Goal: Task Accomplishment & Management: Manage account settings

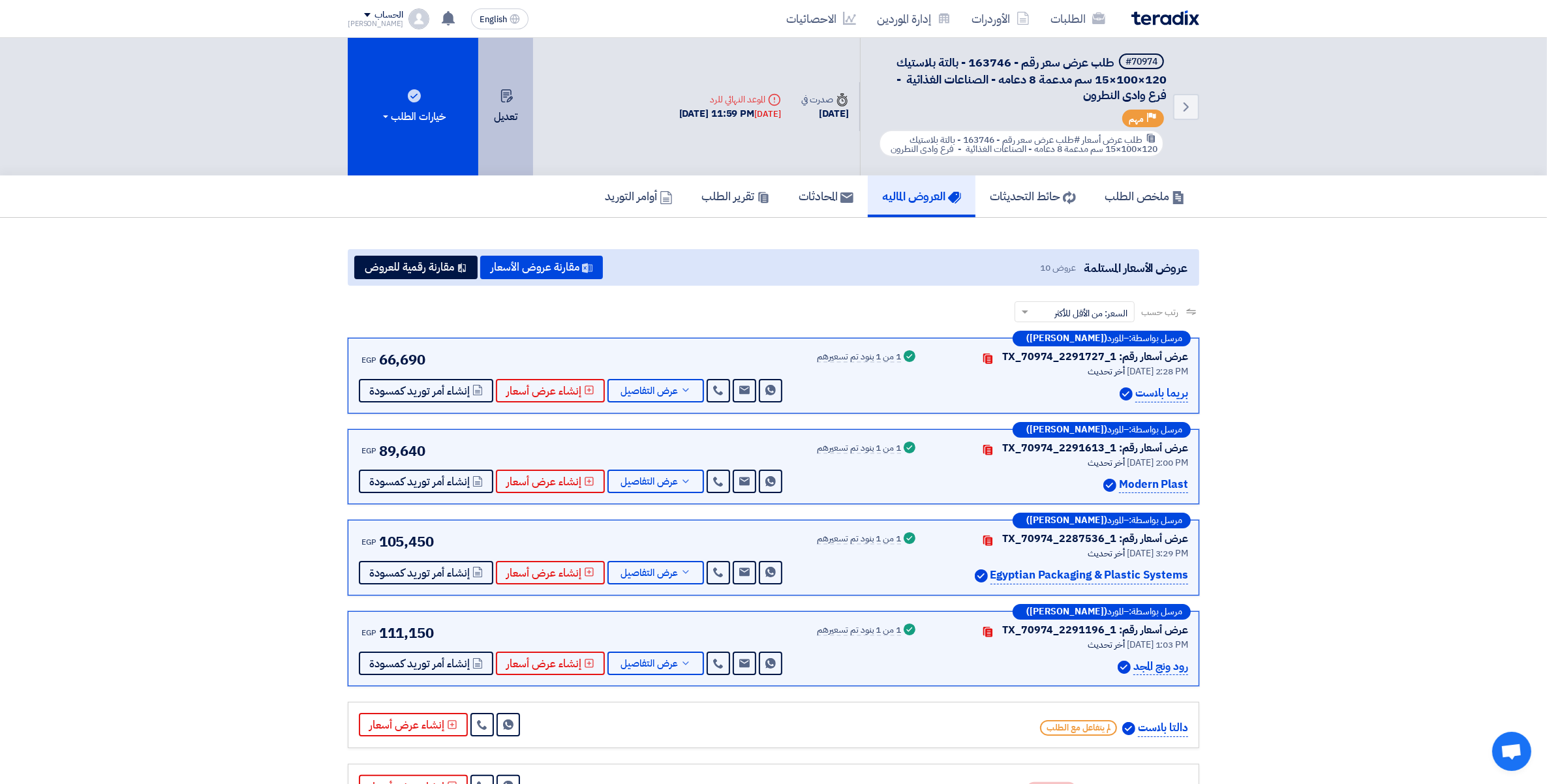
click at [499, 112] on button "تعديل" at bounding box center [506, 107] width 55 height 137
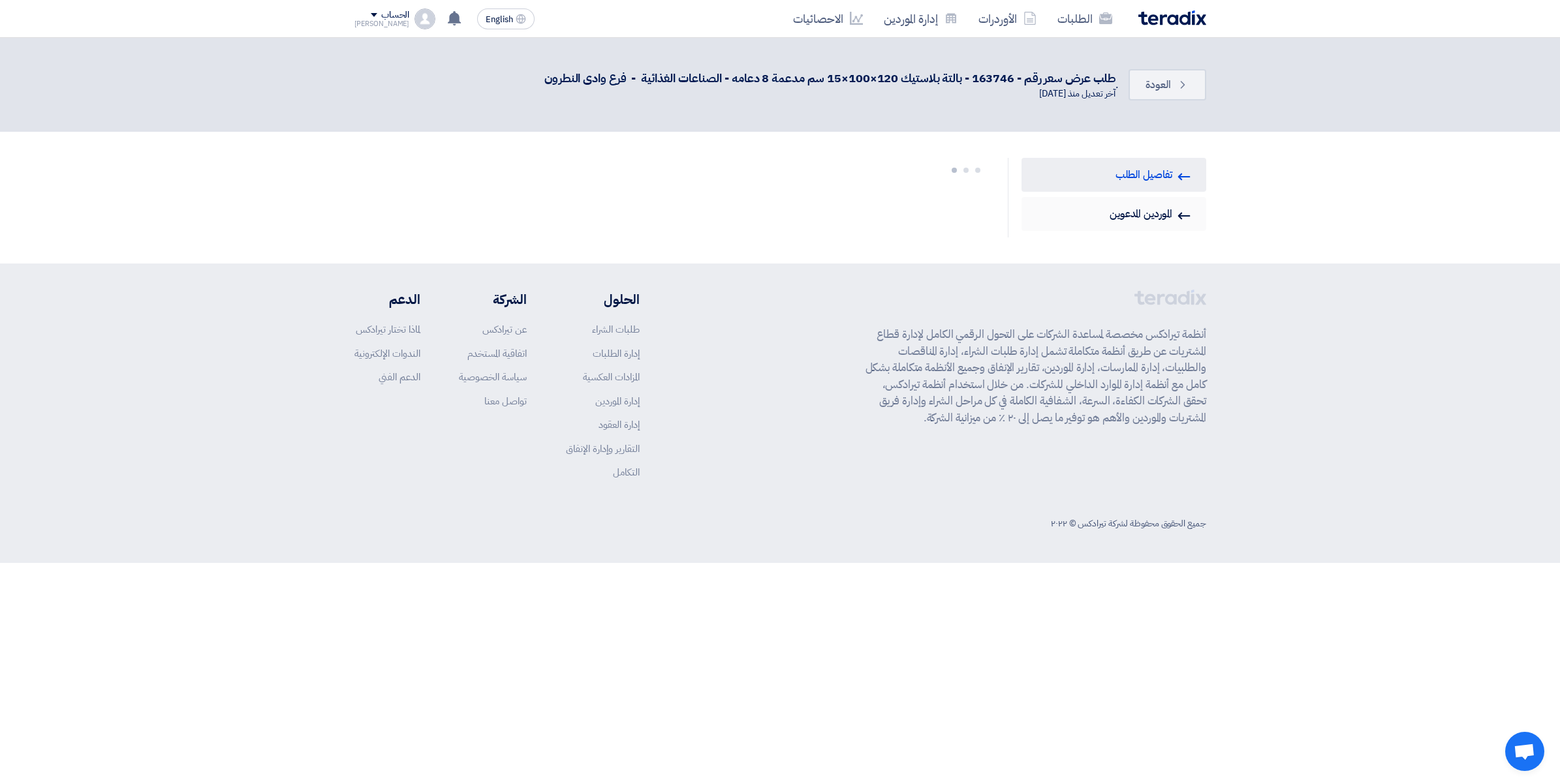
click at [1114, 216] on link "Invited Suppliers الموردين المدعوين" at bounding box center [1114, 214] width 185 height 34
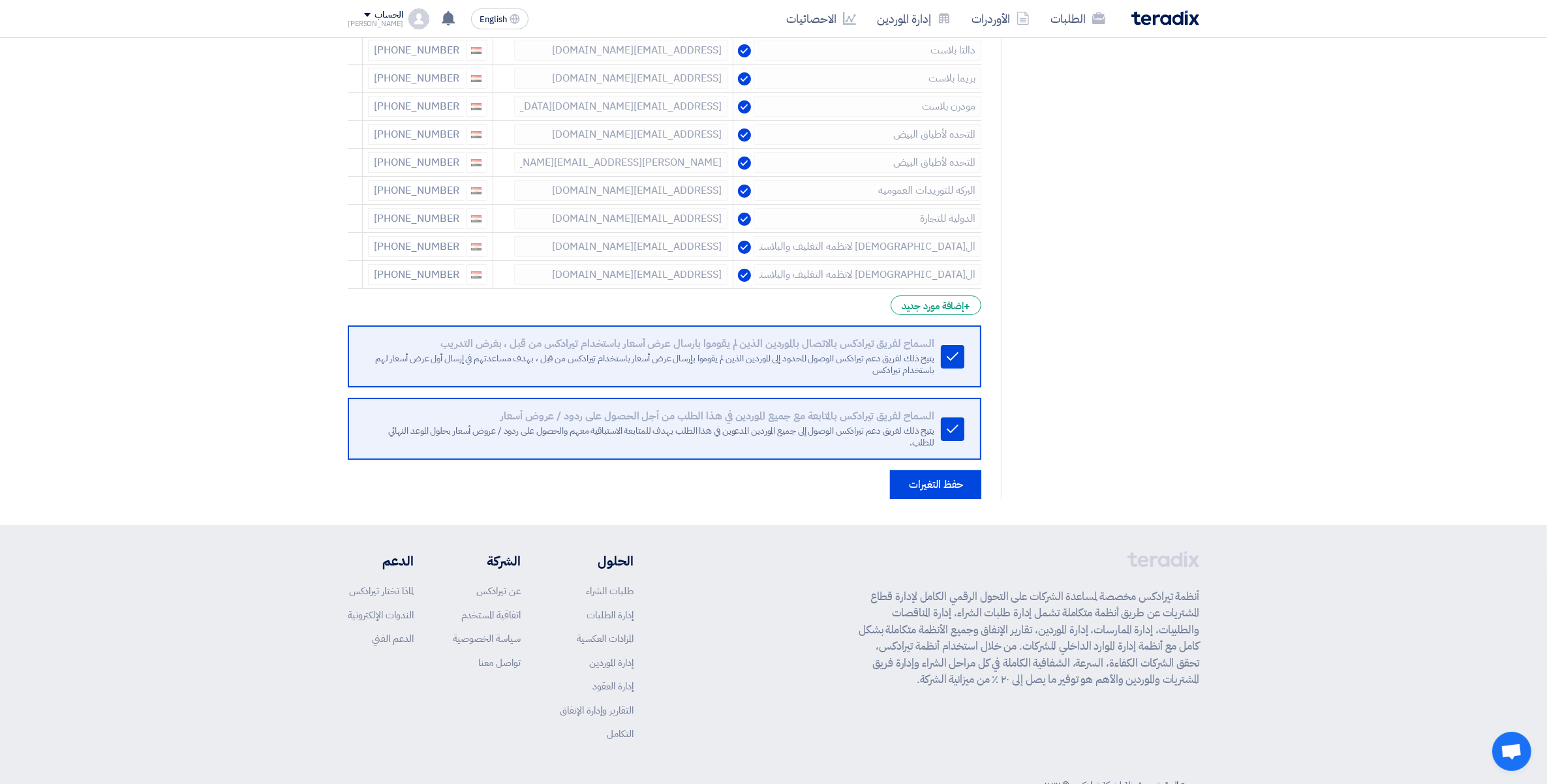
scroll to position [298, 0]
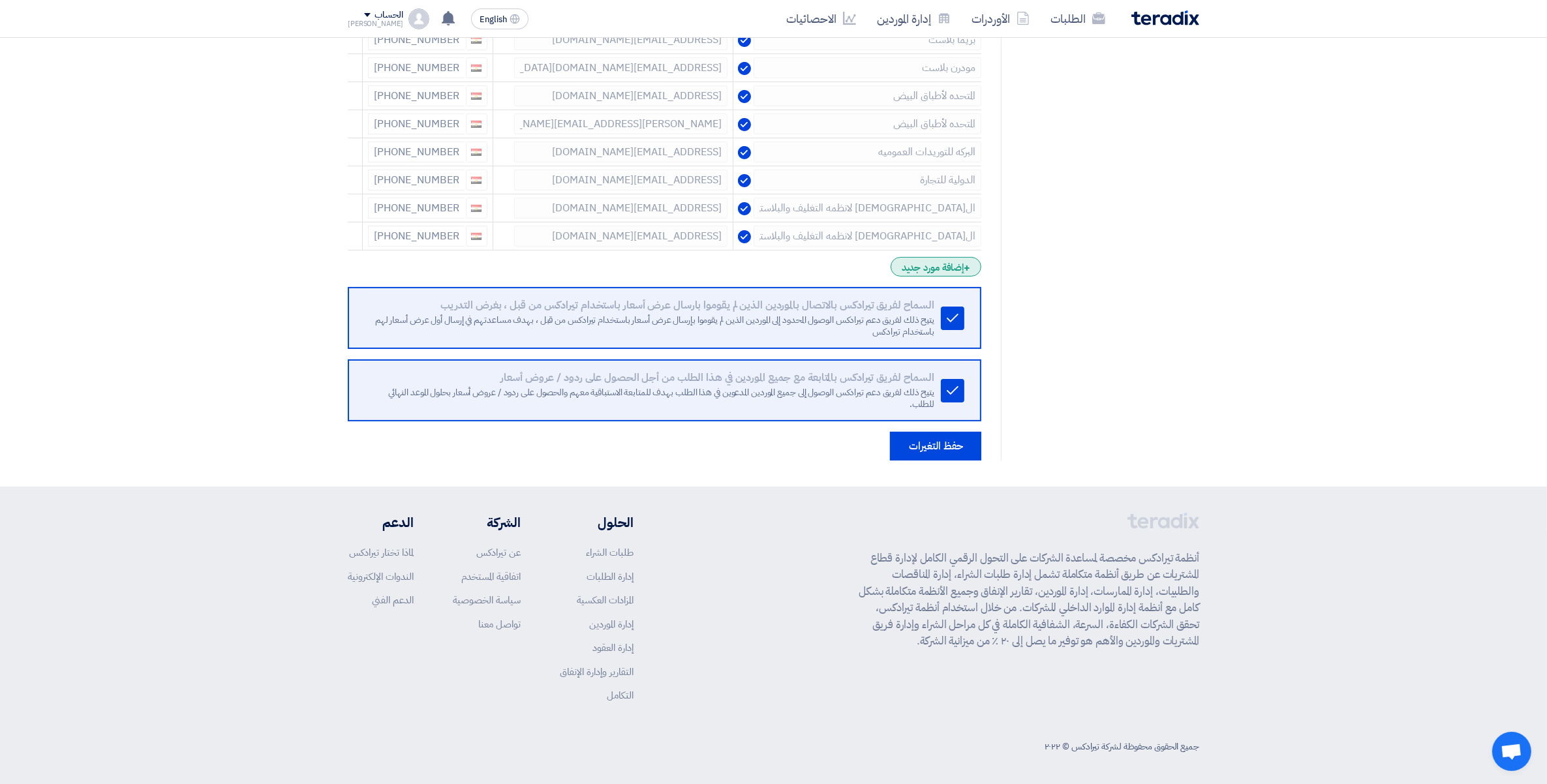
click at [945, 264] on div "+ إضافة مورد جديد" at bounding box center [936, 266] width 91 height 20
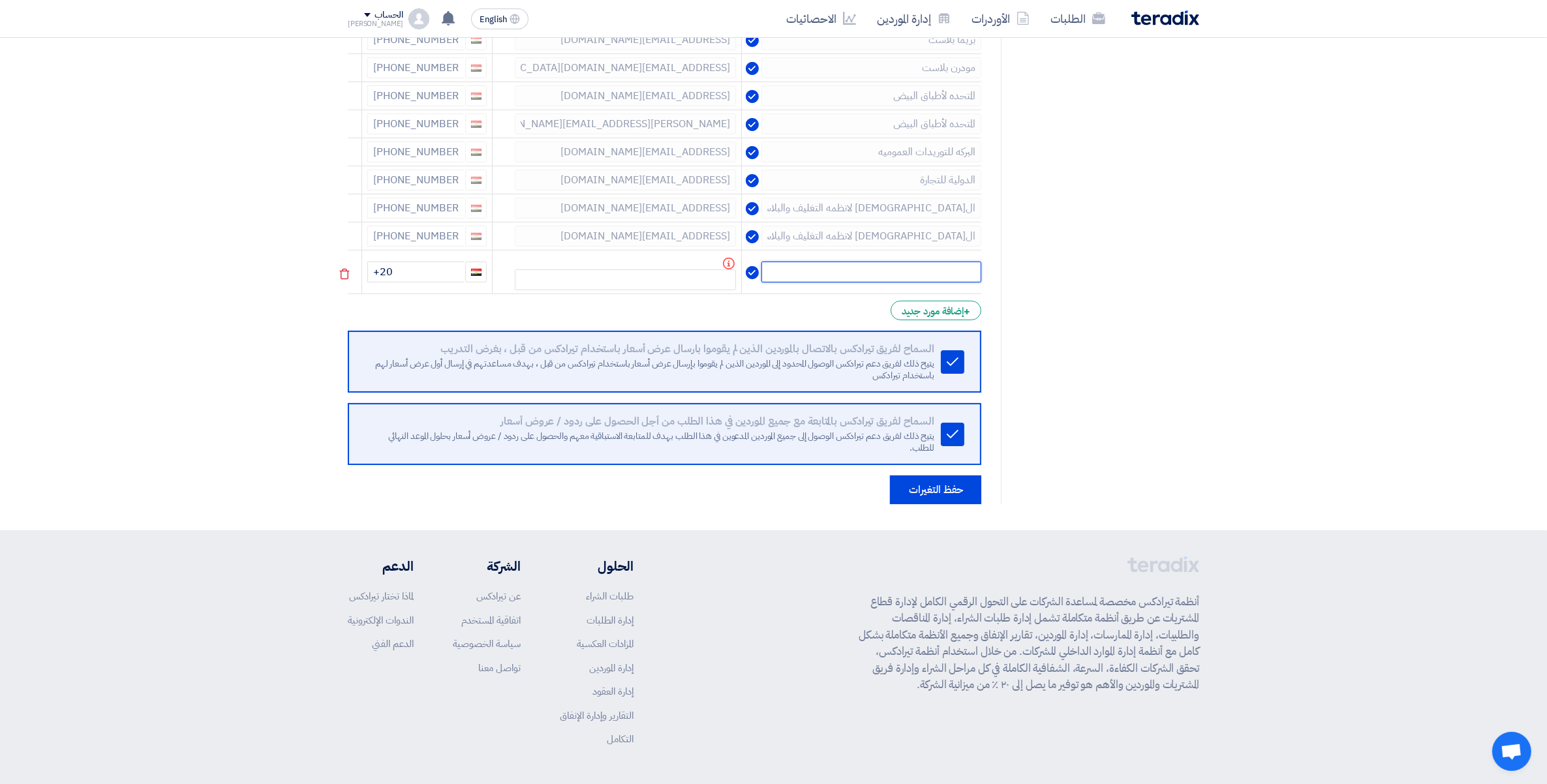
click at [958, 264] on input "text" at bounding box center [871, 272] width 220 height 21
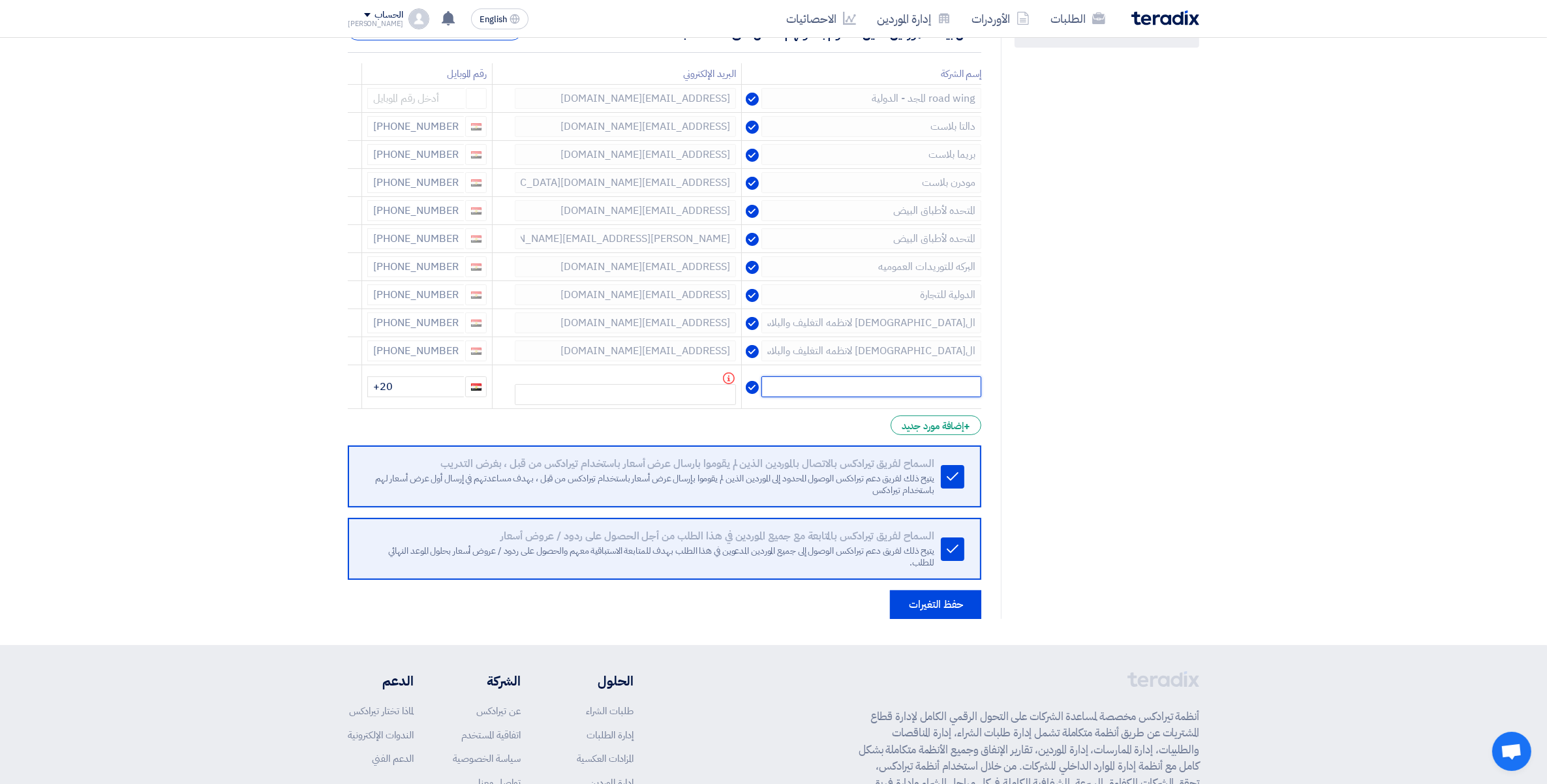
scroll to position [0, 0]
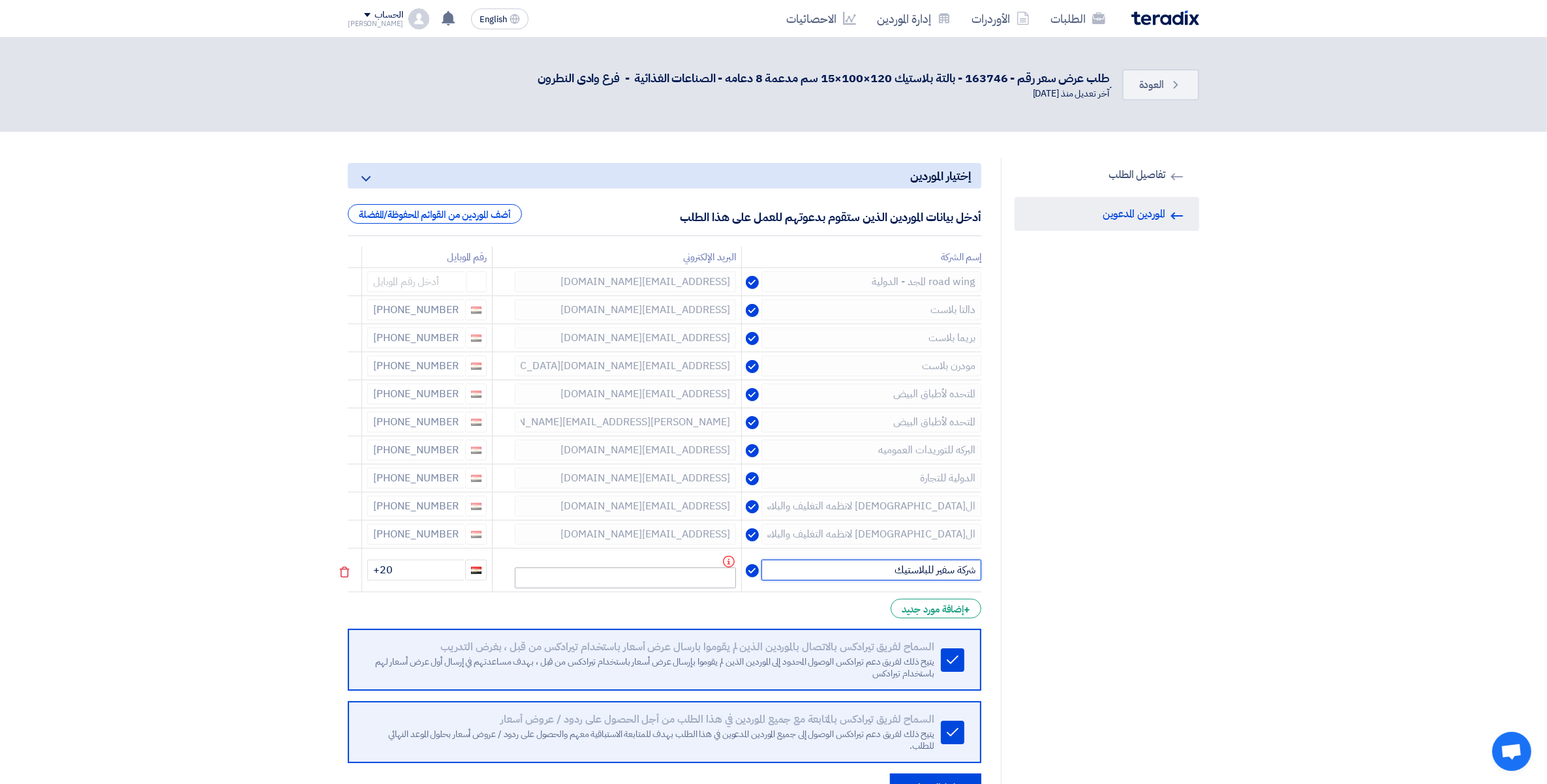
type input "شركة سفير للبلاستيك"
click at [654, 574] on input "text" at bounding box center [625, 578] width 221 height 21
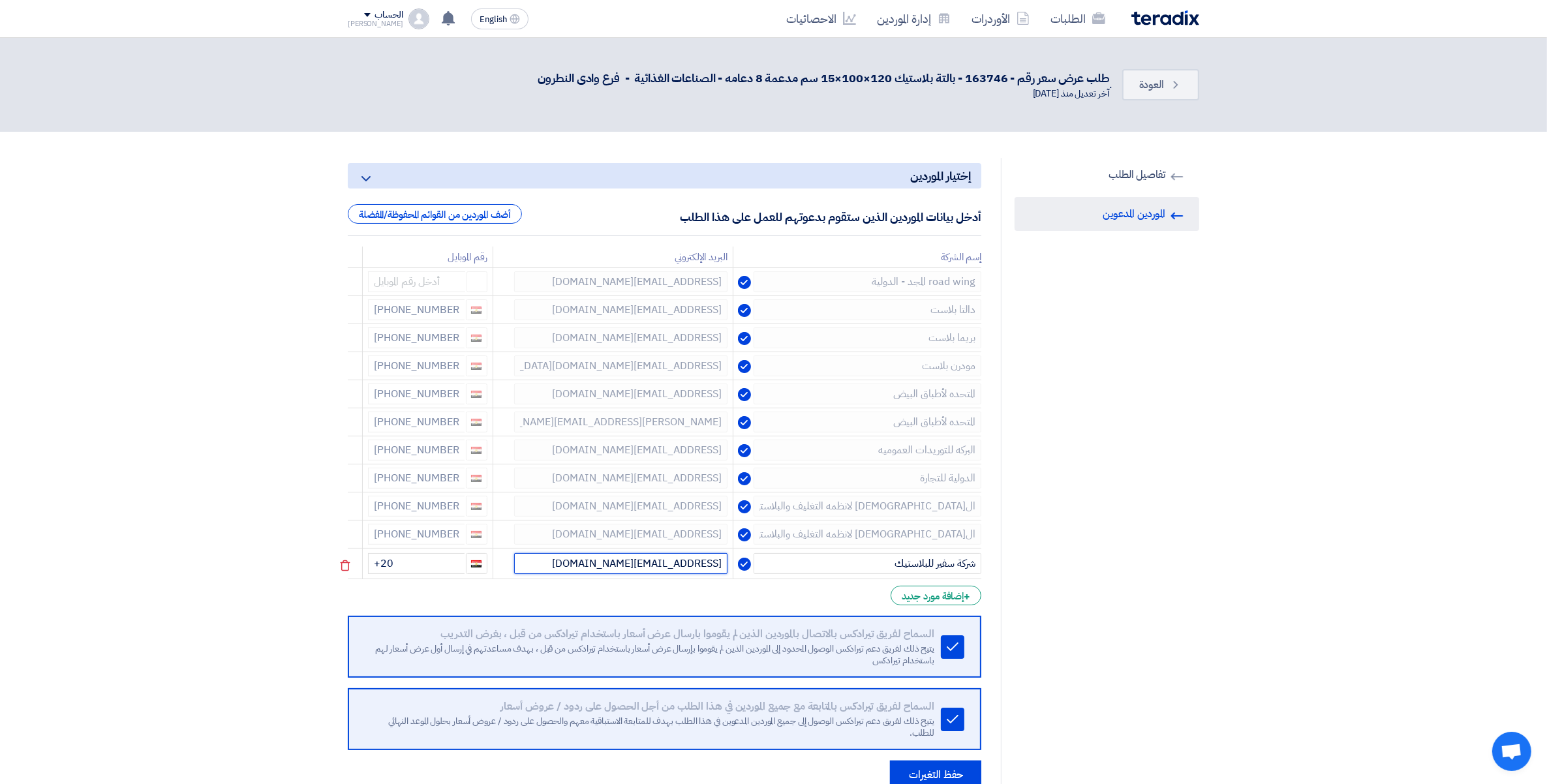
click at [676, 561] on input "[EMAIL_ADDRESS][DOMAIN_NAME]" at bounding box center [620, 563] width 213 height 21
type input "[EMAIL_ADDRESS][DOMAIN_NAME]"
click at [432, 557] on input "+20" at bounding box center [417, 563] width 97 height 21
type input "[PHONE_NUMBER]"
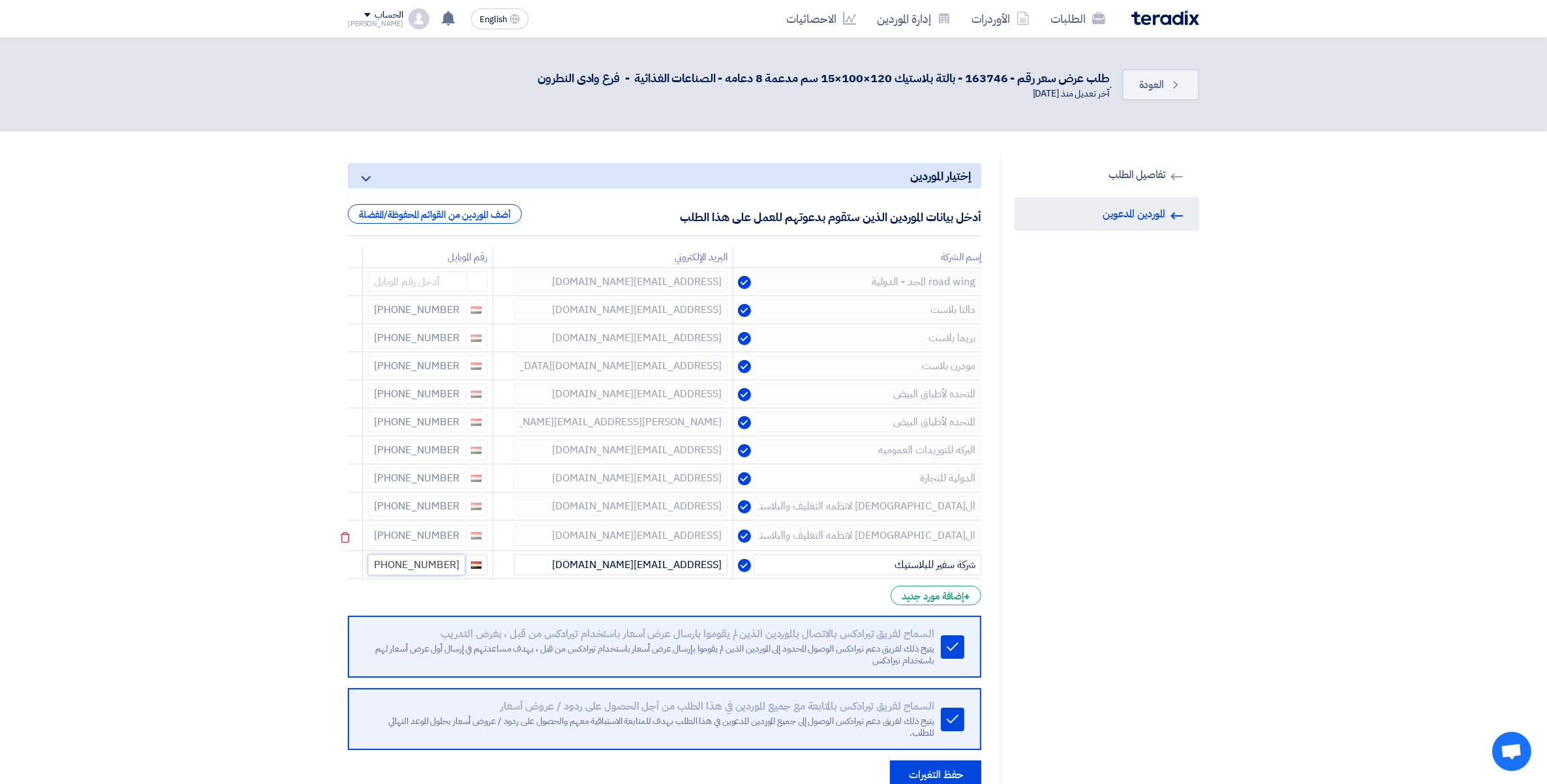
drag, startPoint x: 402, startPoint y: 567, endPoint x: 934, endPoint y: 540, distance: 532.7
click at [630, 568] on tr "شركة سفير للبلاستيك [EMAIL_ADDRESS][DOMAIN_NAME] [PHONE_NUMBER]" at bounding box center [664, 565] width 634 height 28
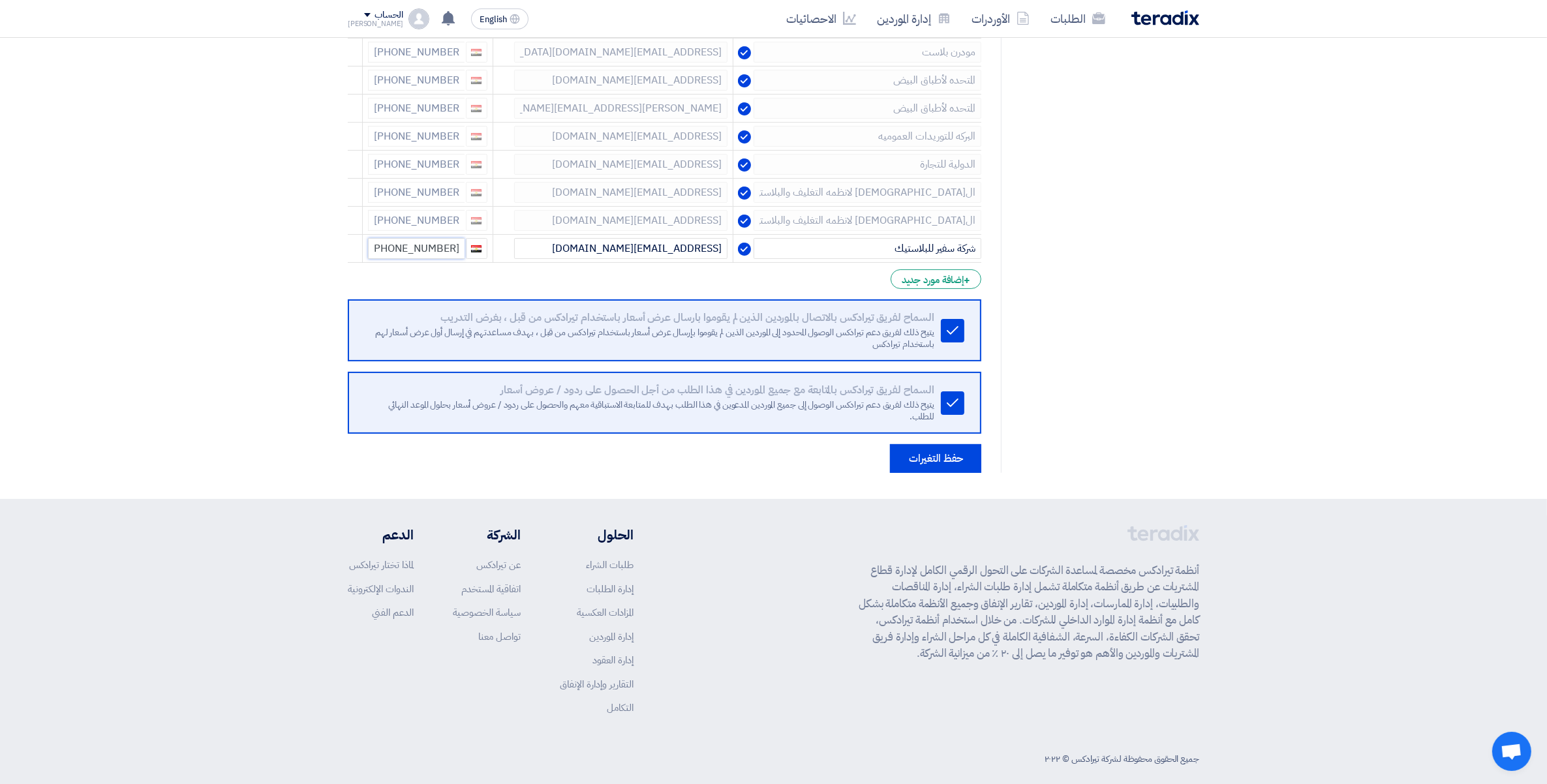
scroll to position [327, 0]
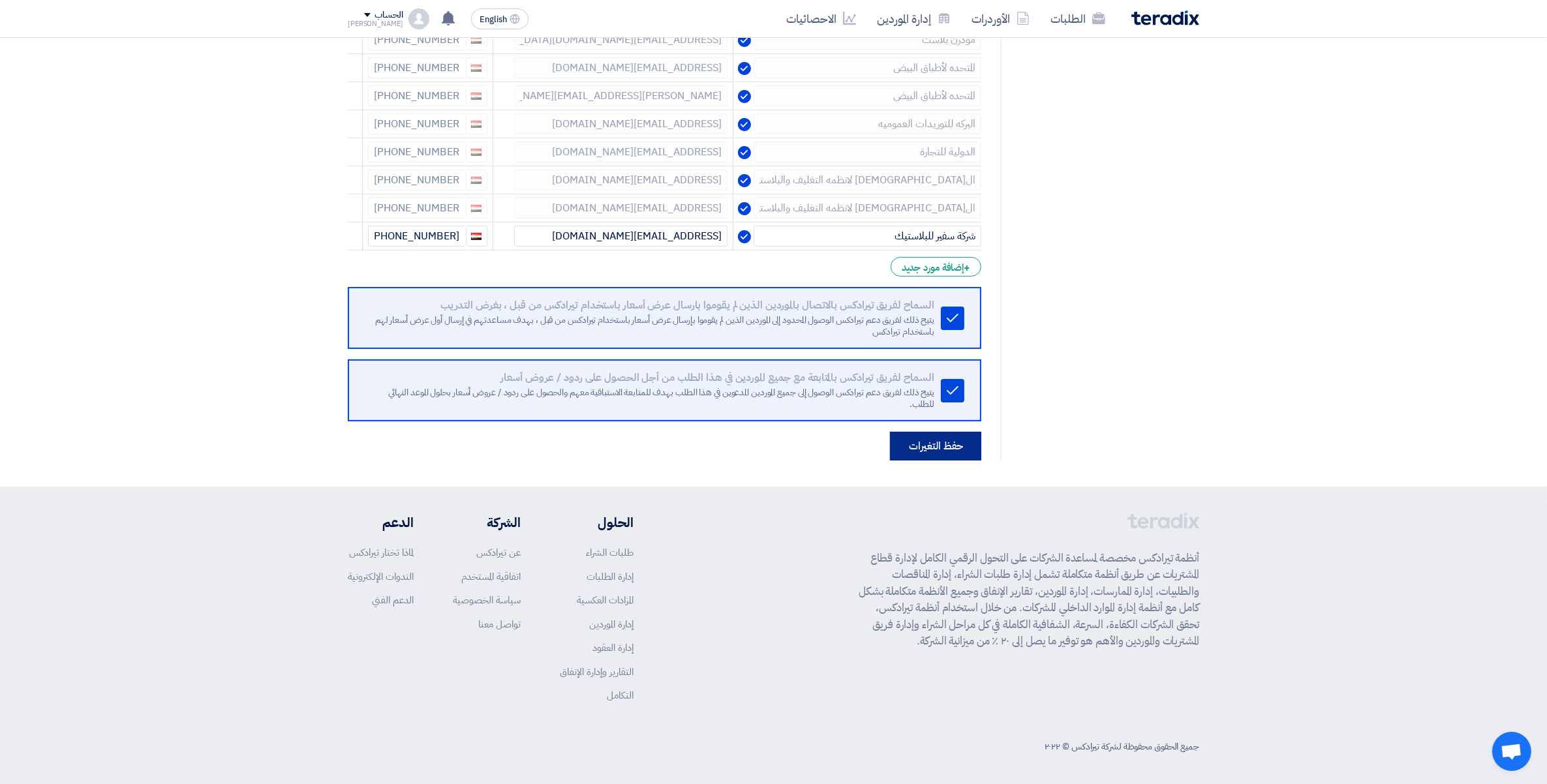
click at [939, 451] on button "حفظ التغيرات" at bounding box center [936, 446] width 92 height 29
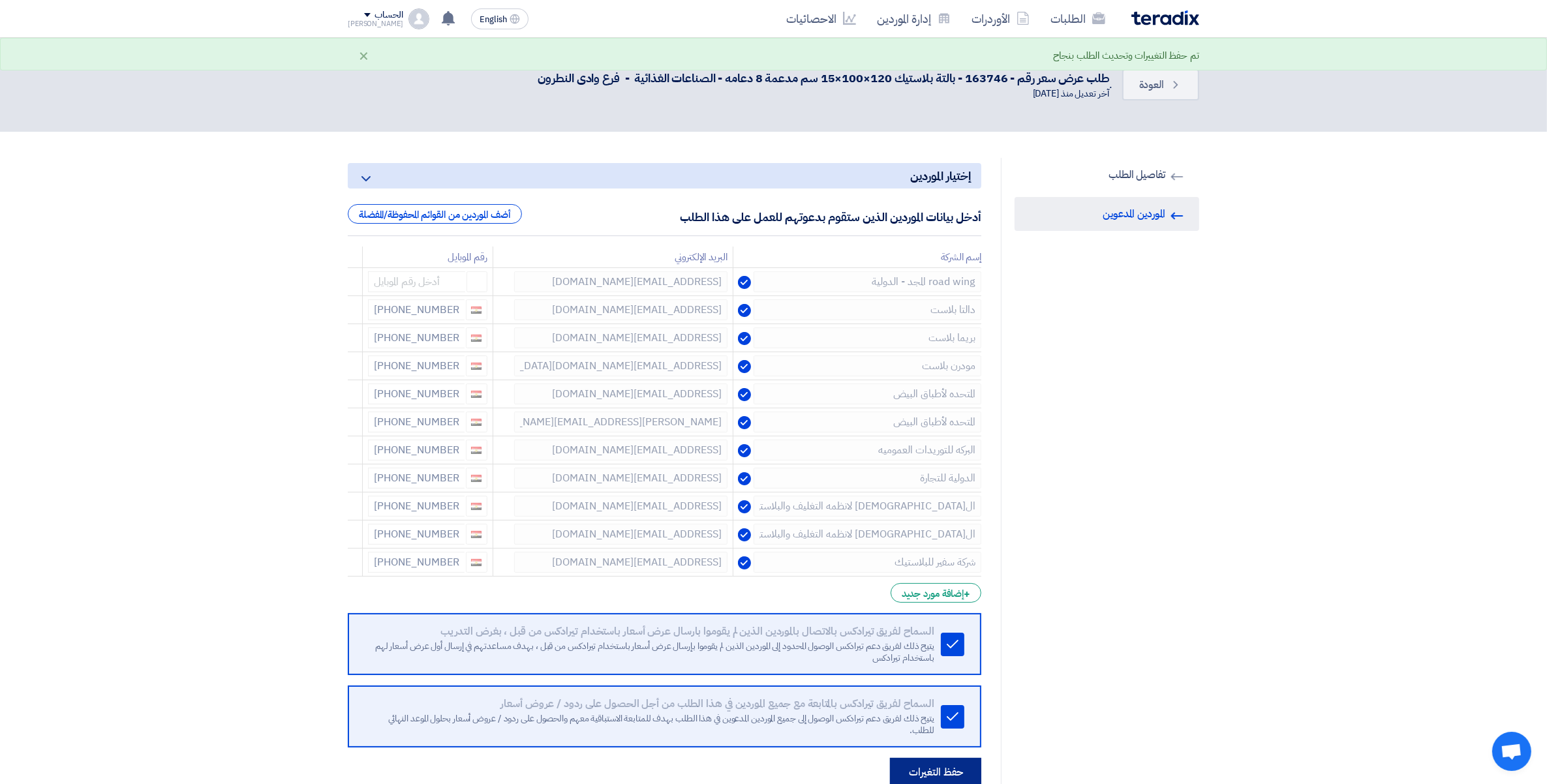
click at [943, 772] on button "حفظ التغيرات" at bounding box center [936, 773] width 92 height 29
click at [1139, 174] on link "RFQ Information تفاصيل الطلب" at bounding box center [1107, 175] width 185 height 34
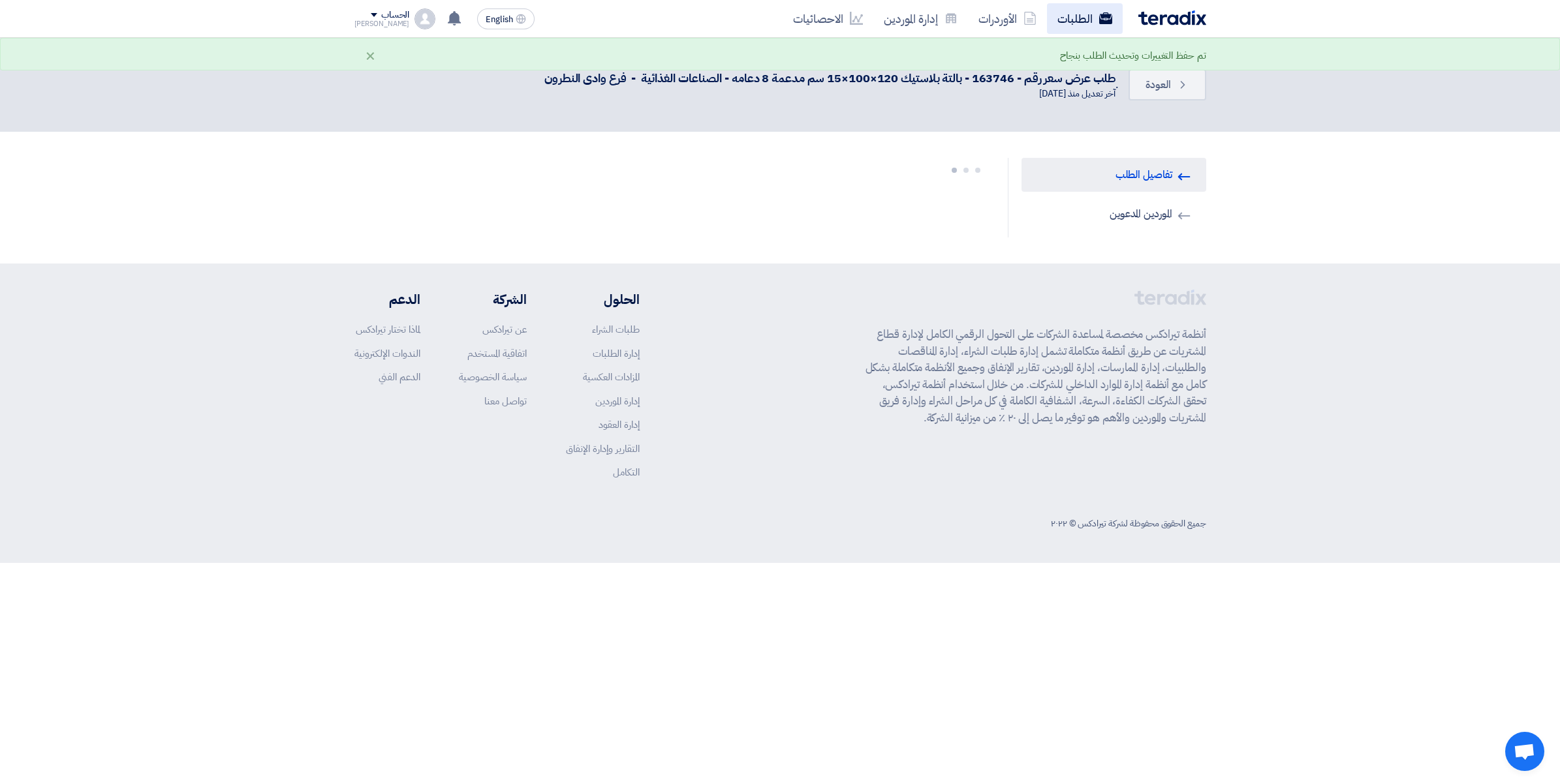
click at [1078, 20] on link "الطلبات" at bounding box center [1084, 19] width 76 height 31
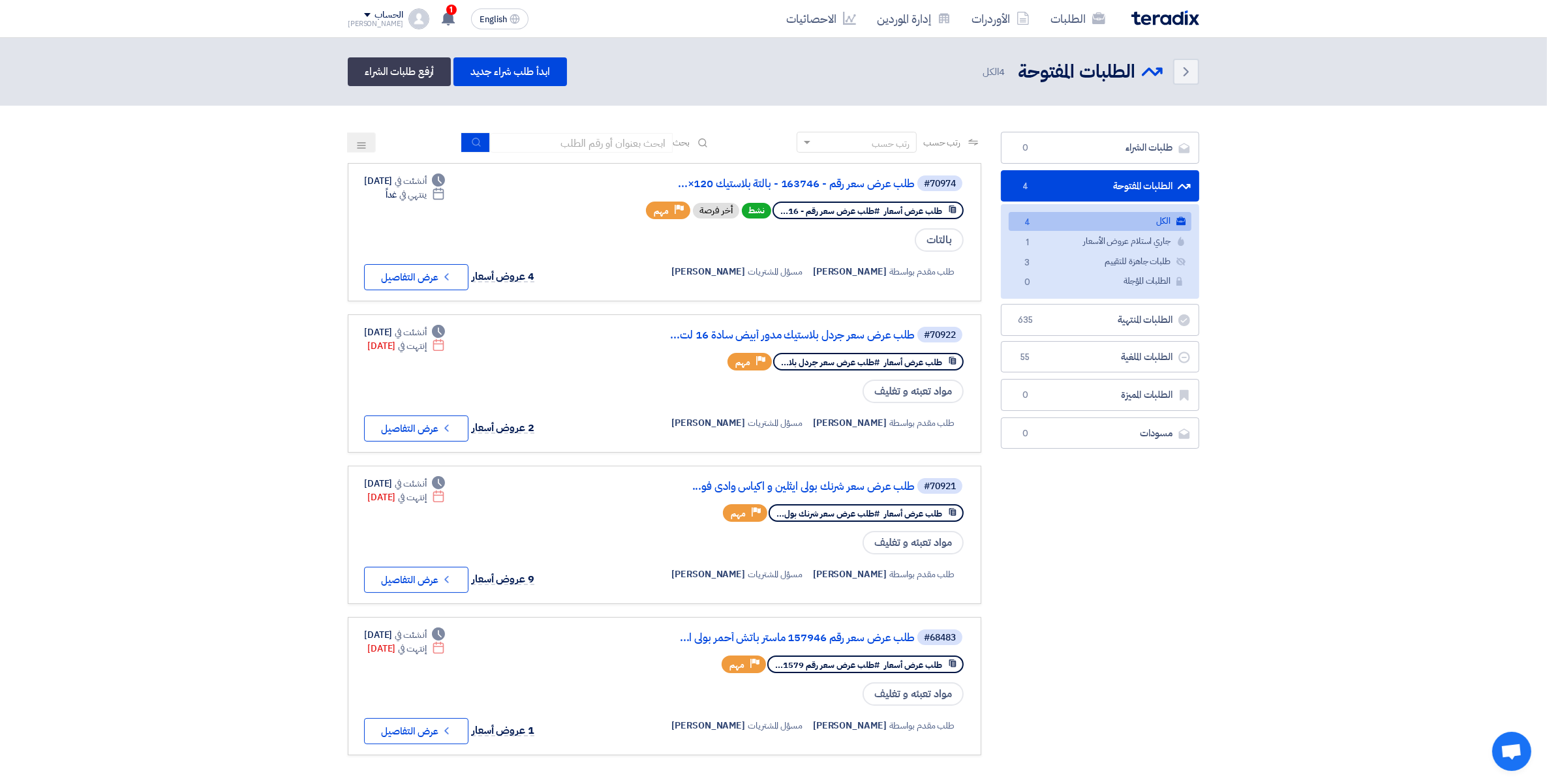
click at [364, 14] on span at bounding box center [367, 14] width 7 height 4
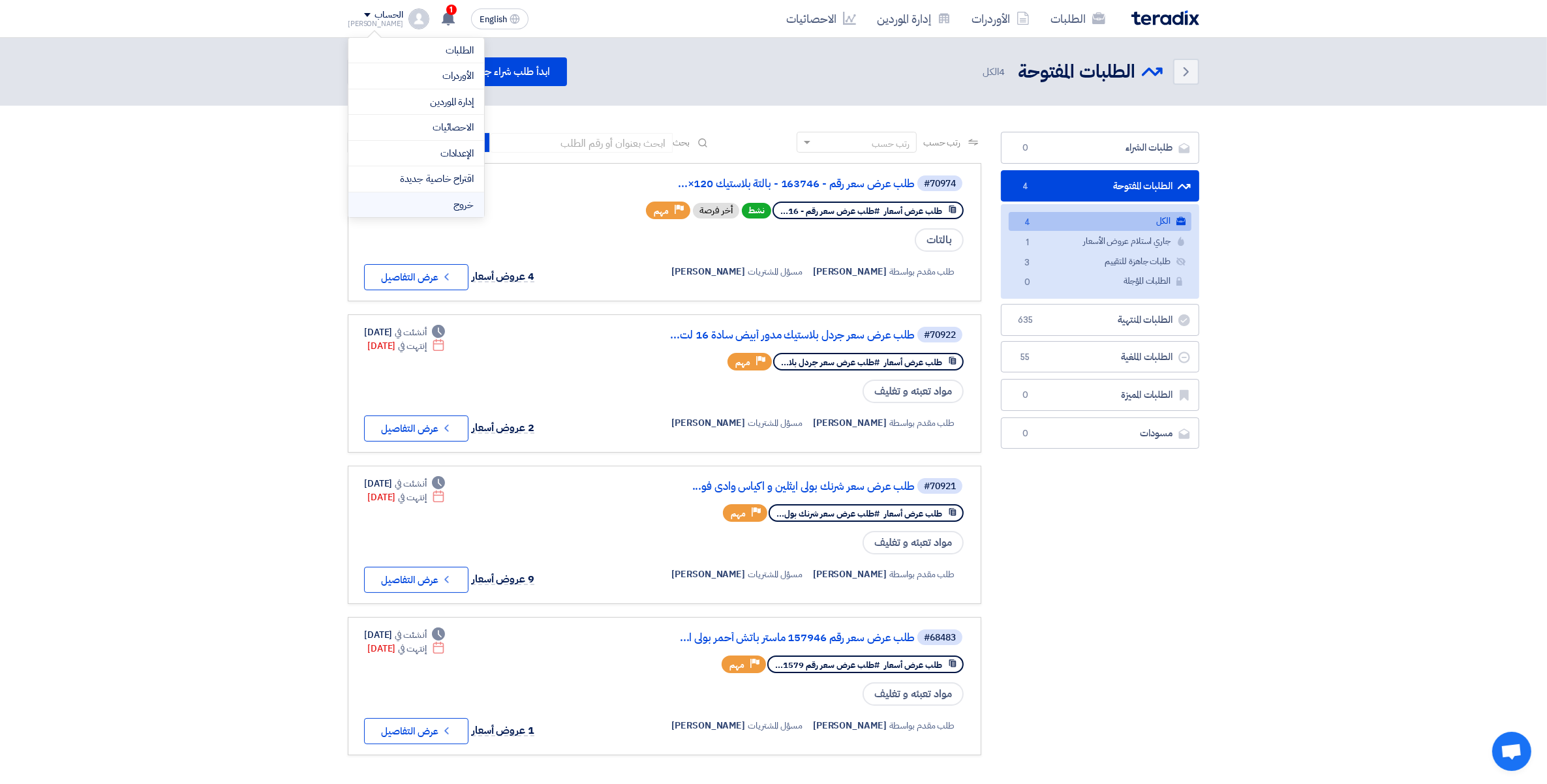
click at [409, 207] on li "خروج" at bounding box center [417, 205] width 136 height 25
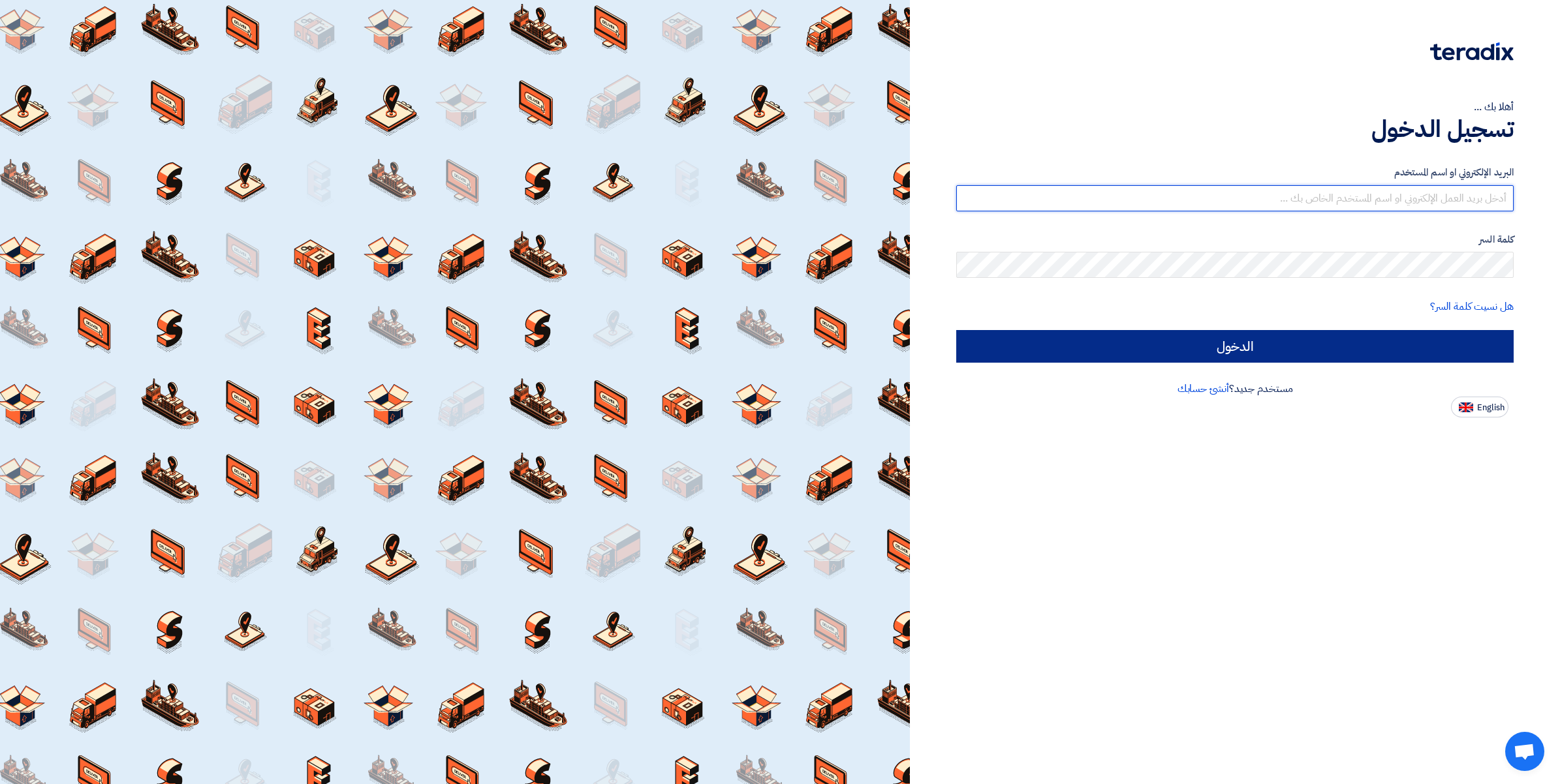
type input "[PERSON_NAME][EMAIL_ADDRESS][DOMAIN_NAME]"
click at [1254, 340] on input "الدخول" at bounding box center [1235, 346] width 558 height 32
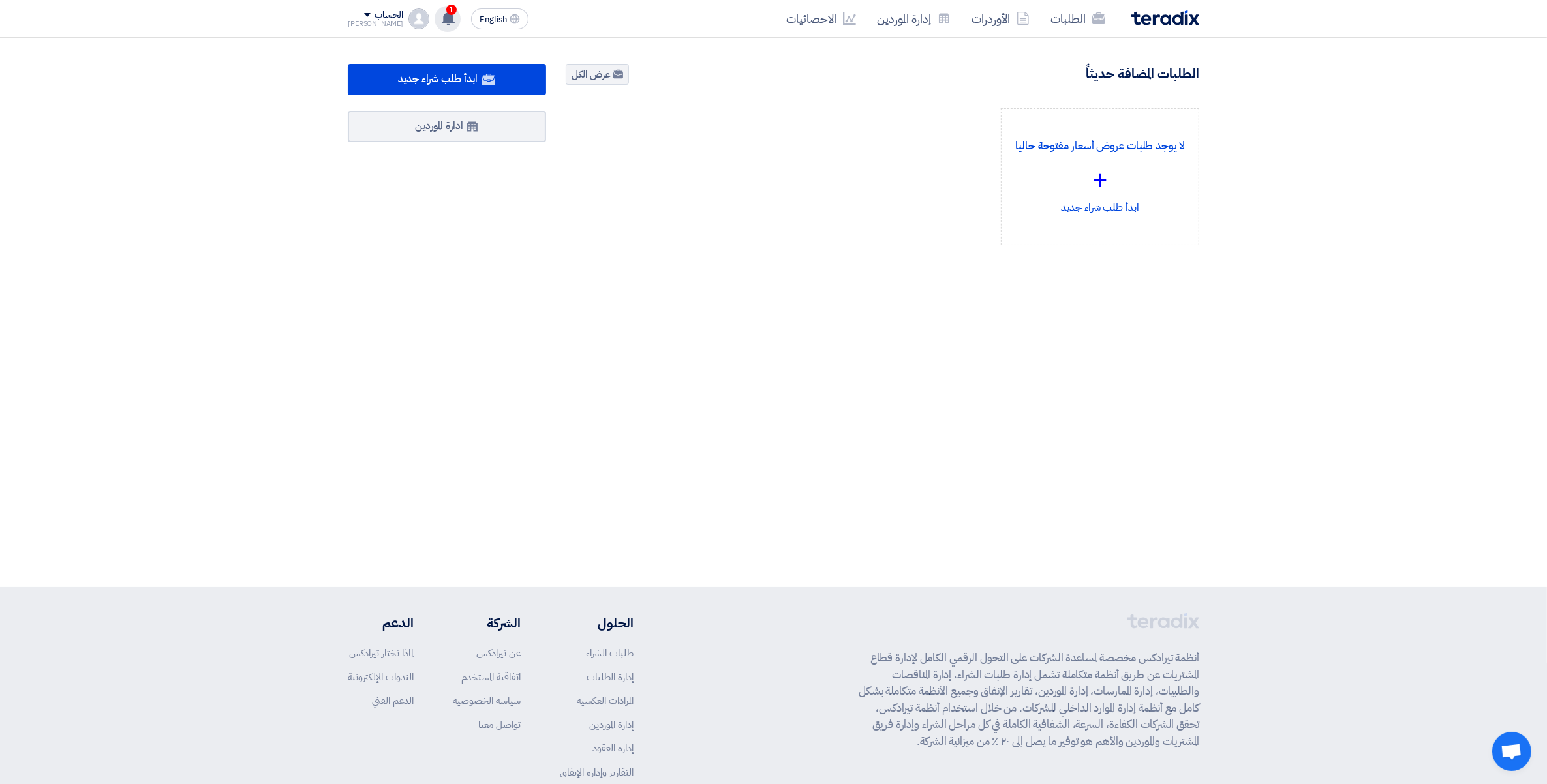
click at [442, 16] on use at bounding box center [448, 18] width 13 height 14
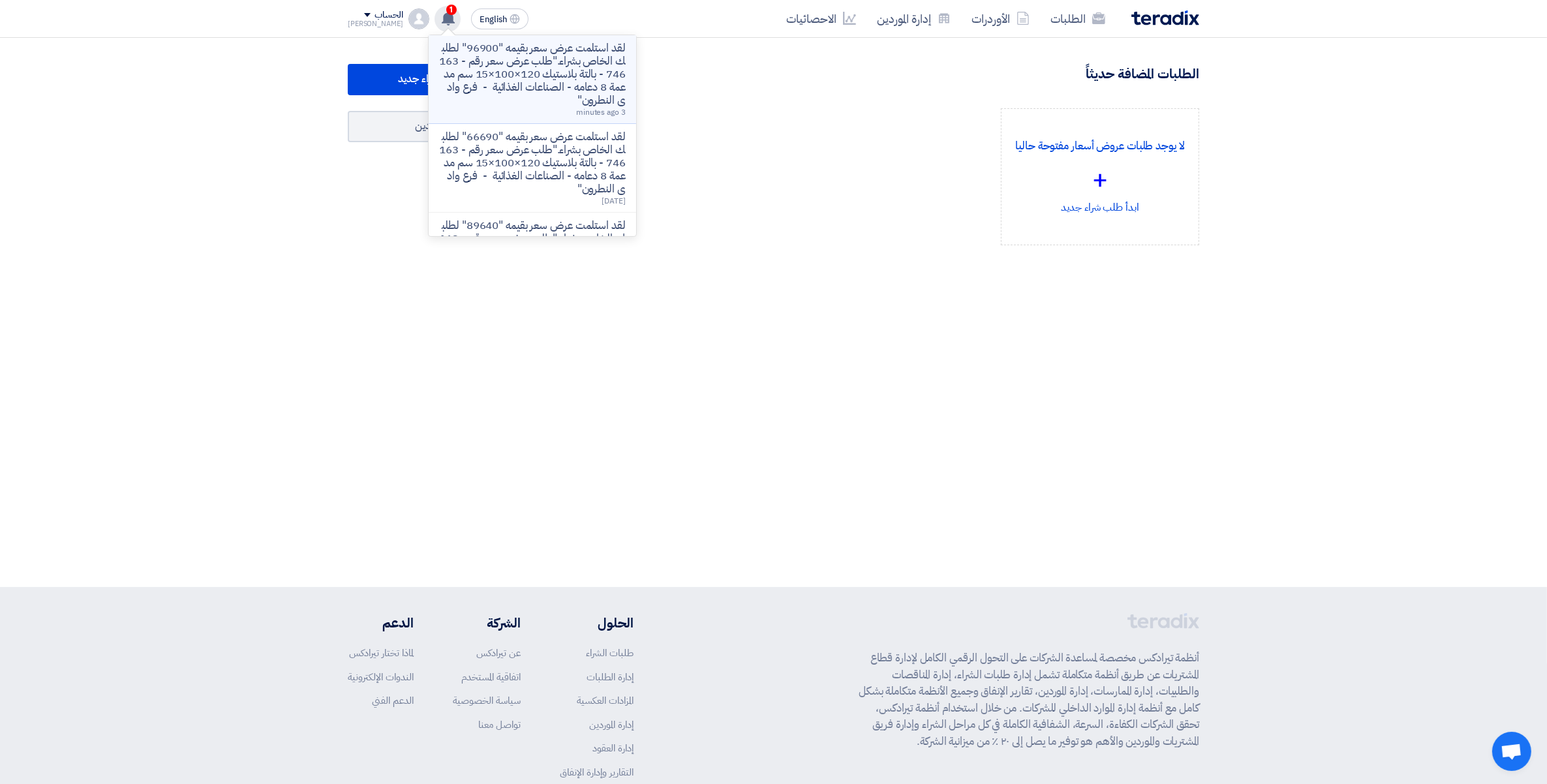
click at [497, 69] on p "لقد استلمت عرض سعر بقيمه "96900" لطلبك الخاص بشراء."طلب عرض سعر رقم - 163746 - …" at bounding box center [533, 74] width 187 height 65
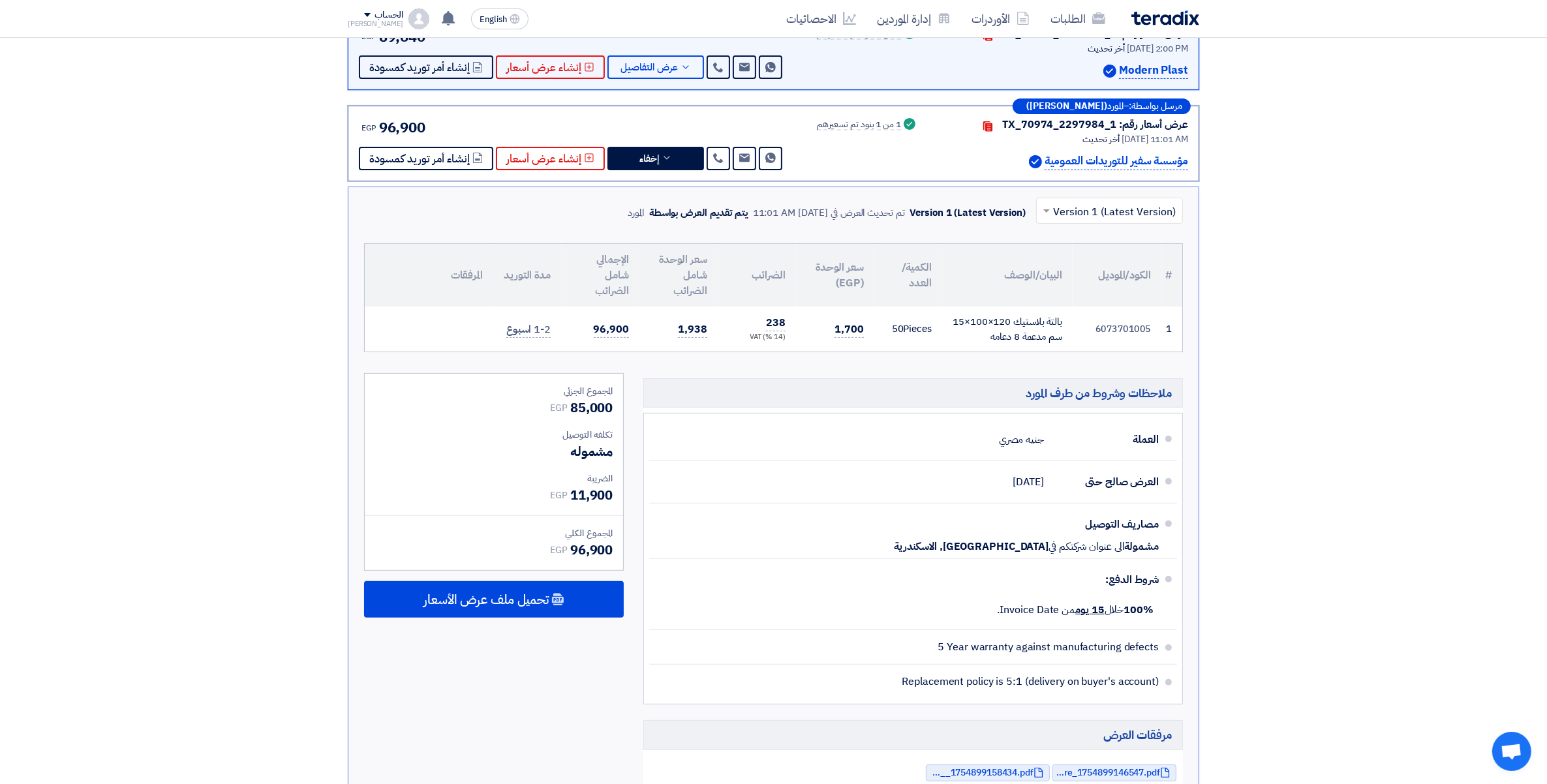
scroll to position [447, 0]
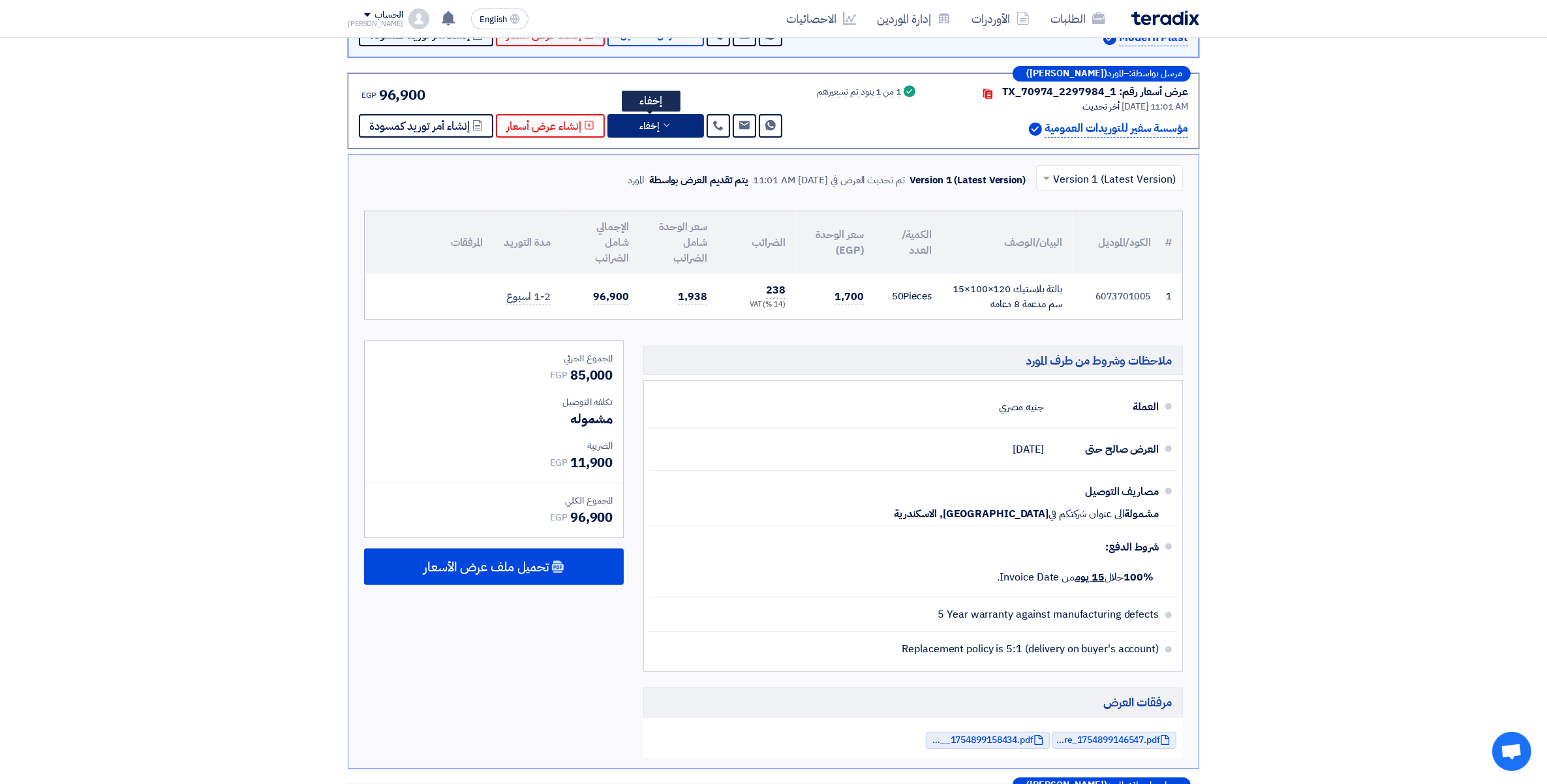
click at [662, 120] on icon at bounding box center [667, 125] width 10 height 10
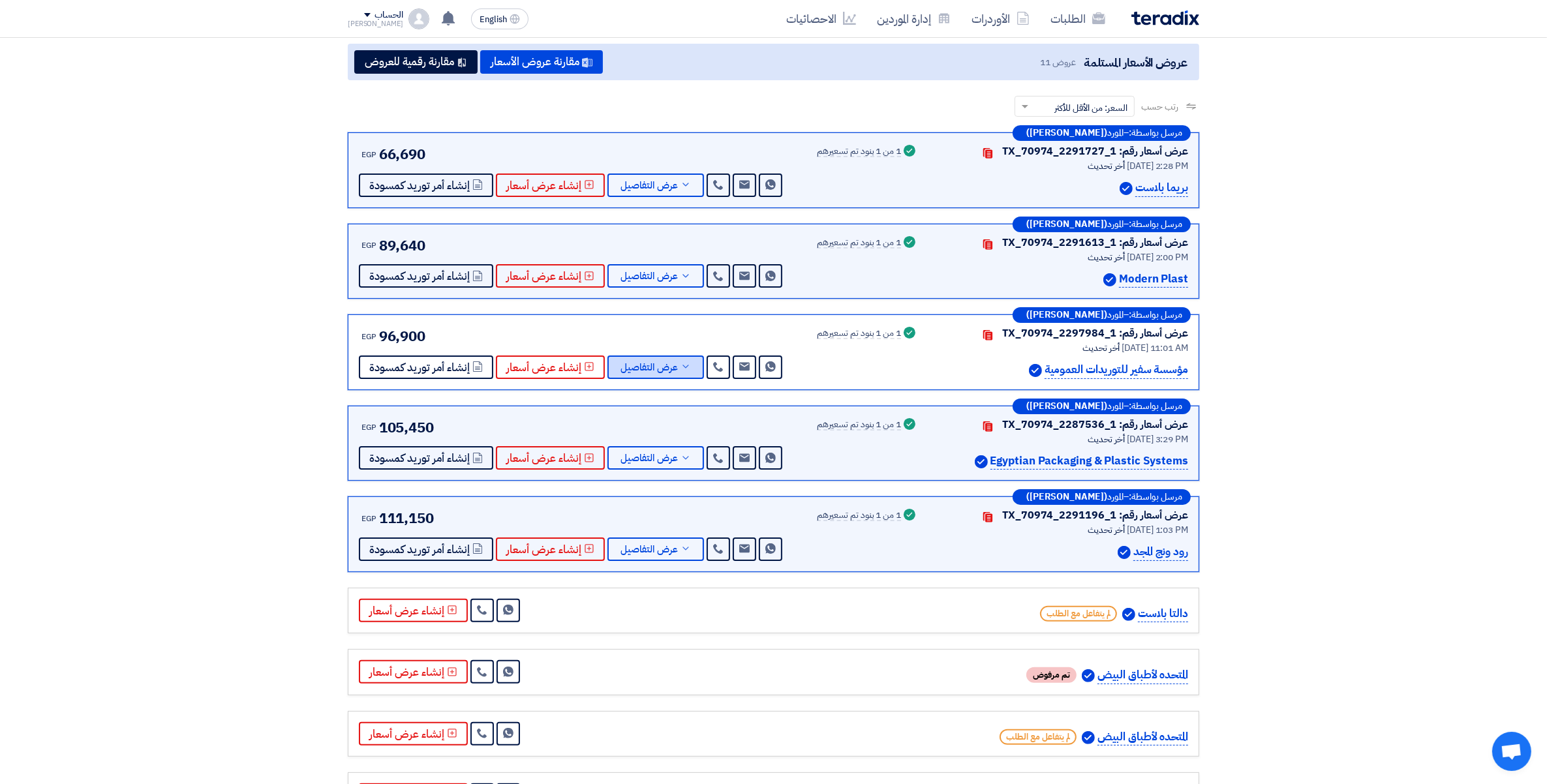
scroll to position [202, 0]
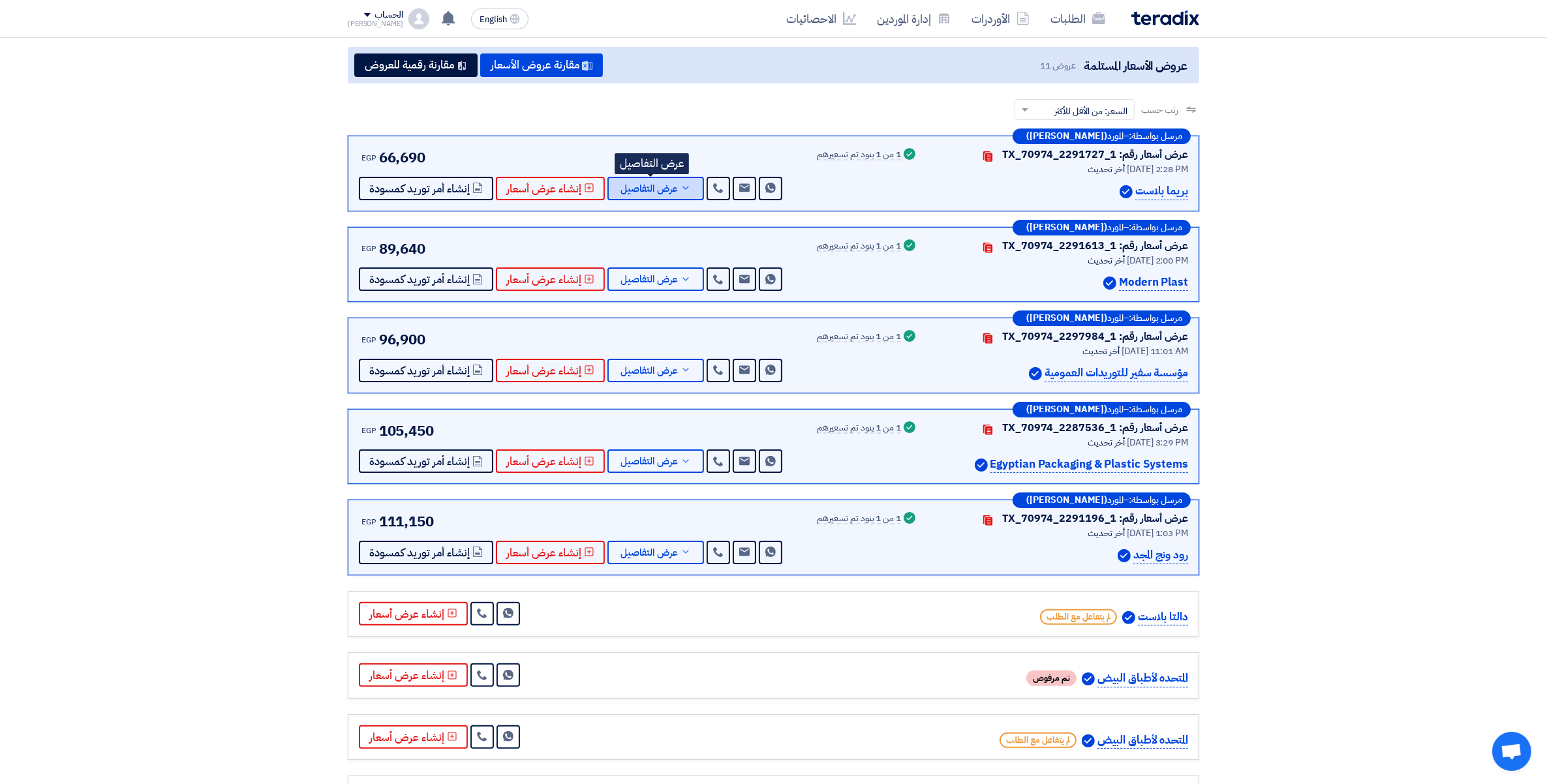
click at [661, 193] on button "عرض التفاصيل" at bounding box center [656, 188] width 97 height 24
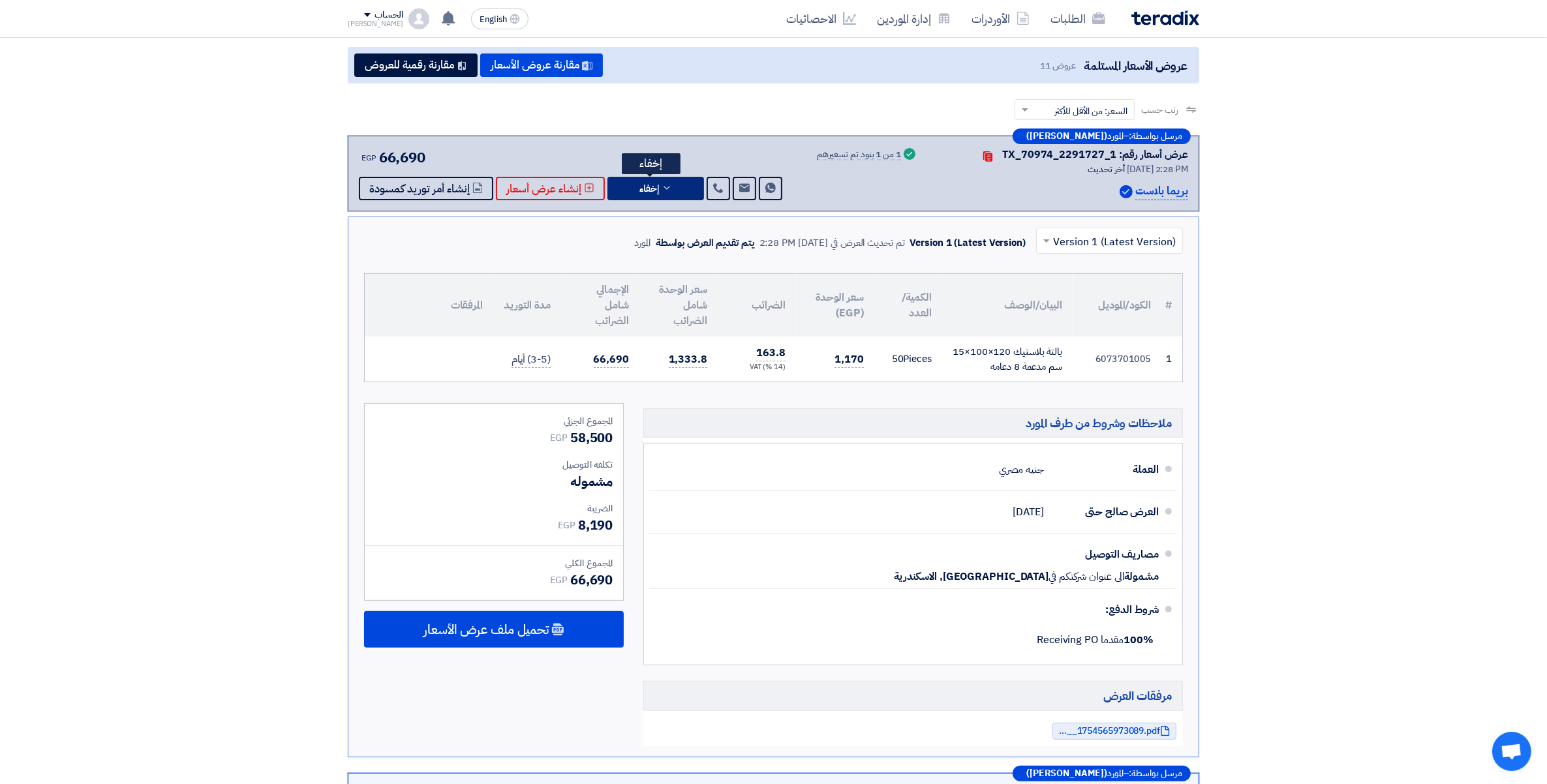
click at [661, 193] on button "إخفاء" at bounding box center [656, 188] width 97 height 24
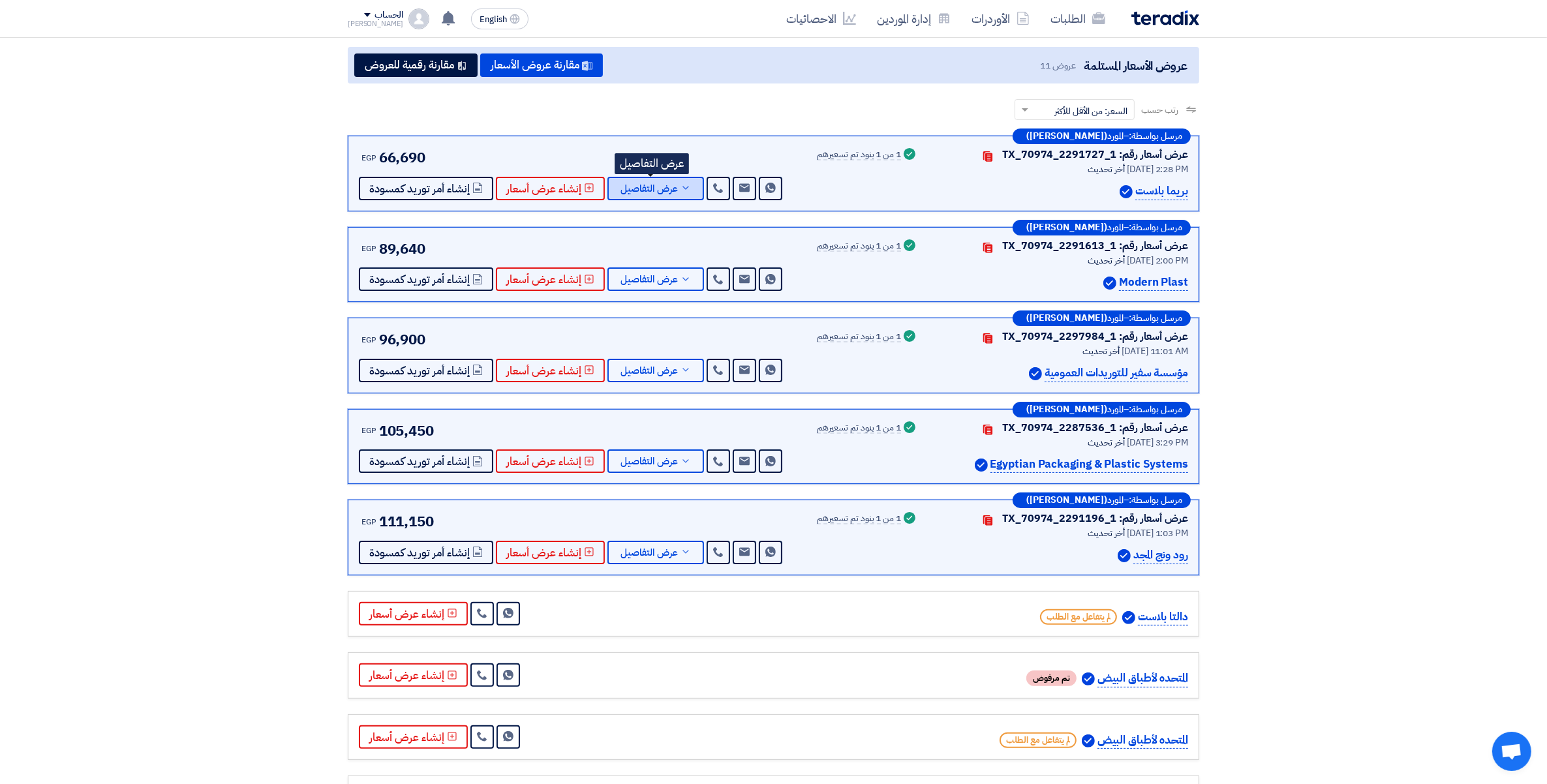
click at [661, 193] on button "عرض التفاصيل" at bounding box center [656, 188] width 97 height 24
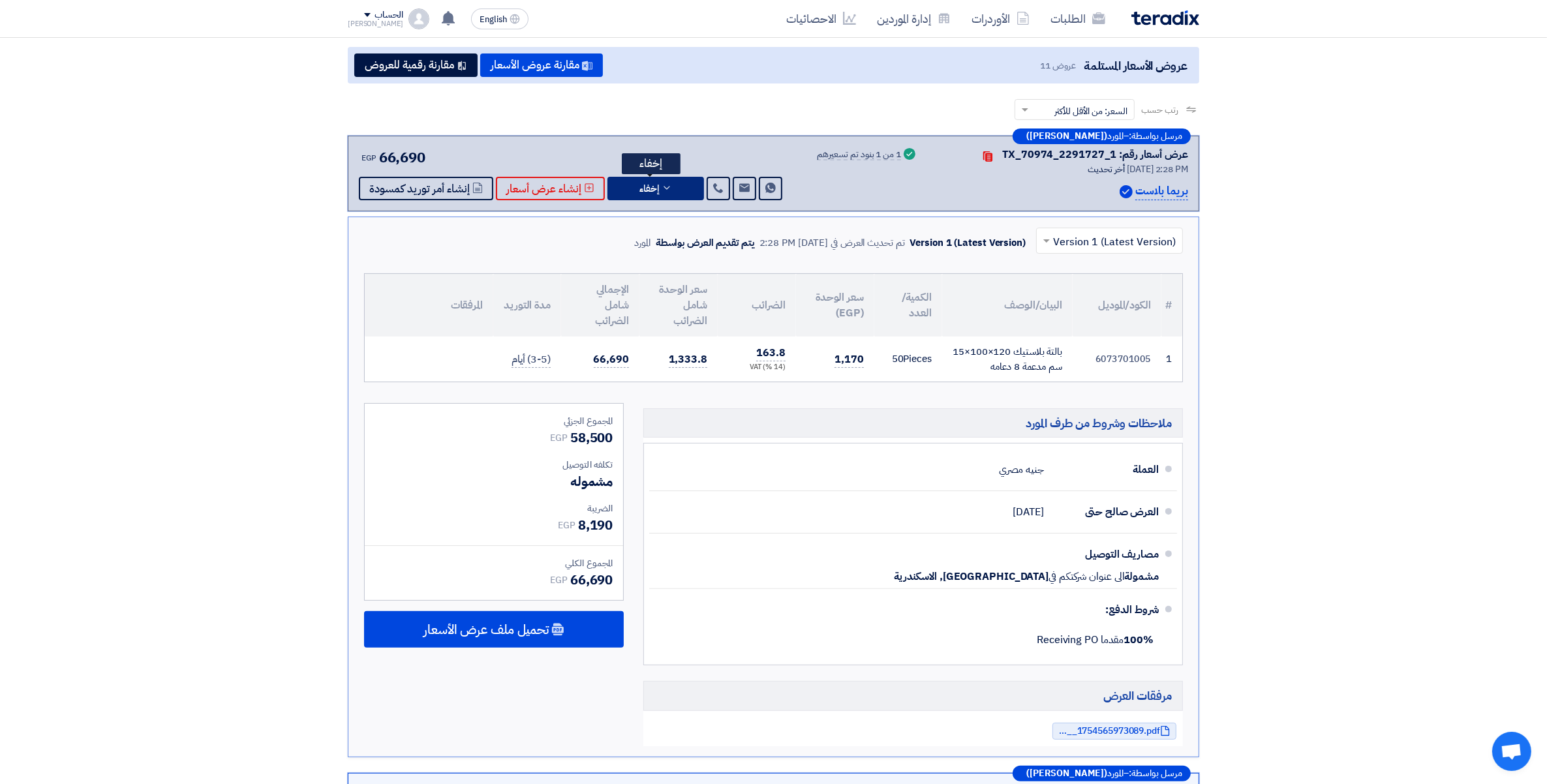
click at [661, 193] on button "إخفاء" at bounding box center [656, 188] width 97 height 24
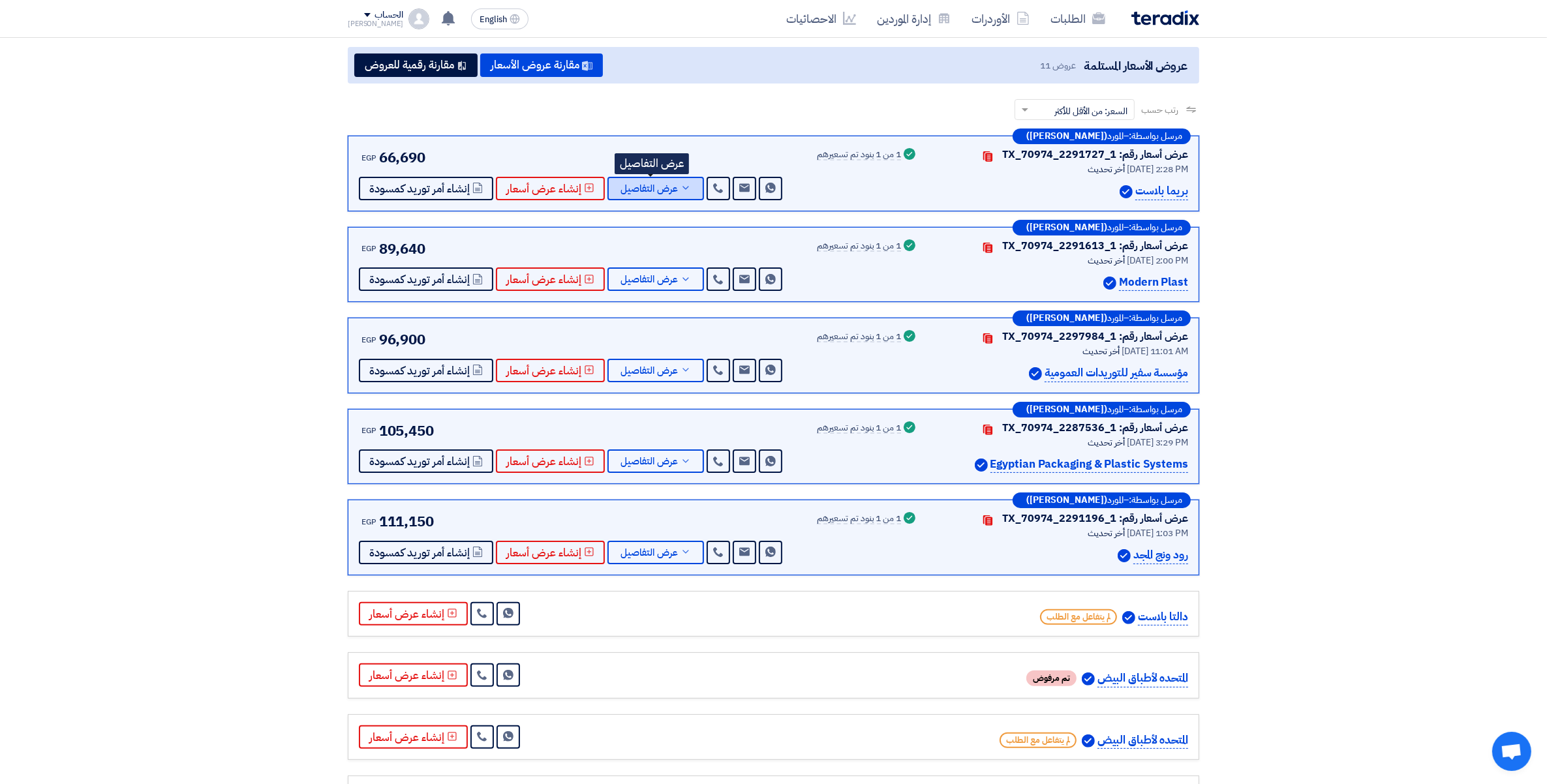
click at [670, 191] on span "عرض التفاصيل" at bounding box center [649, 189] width 58 height 10
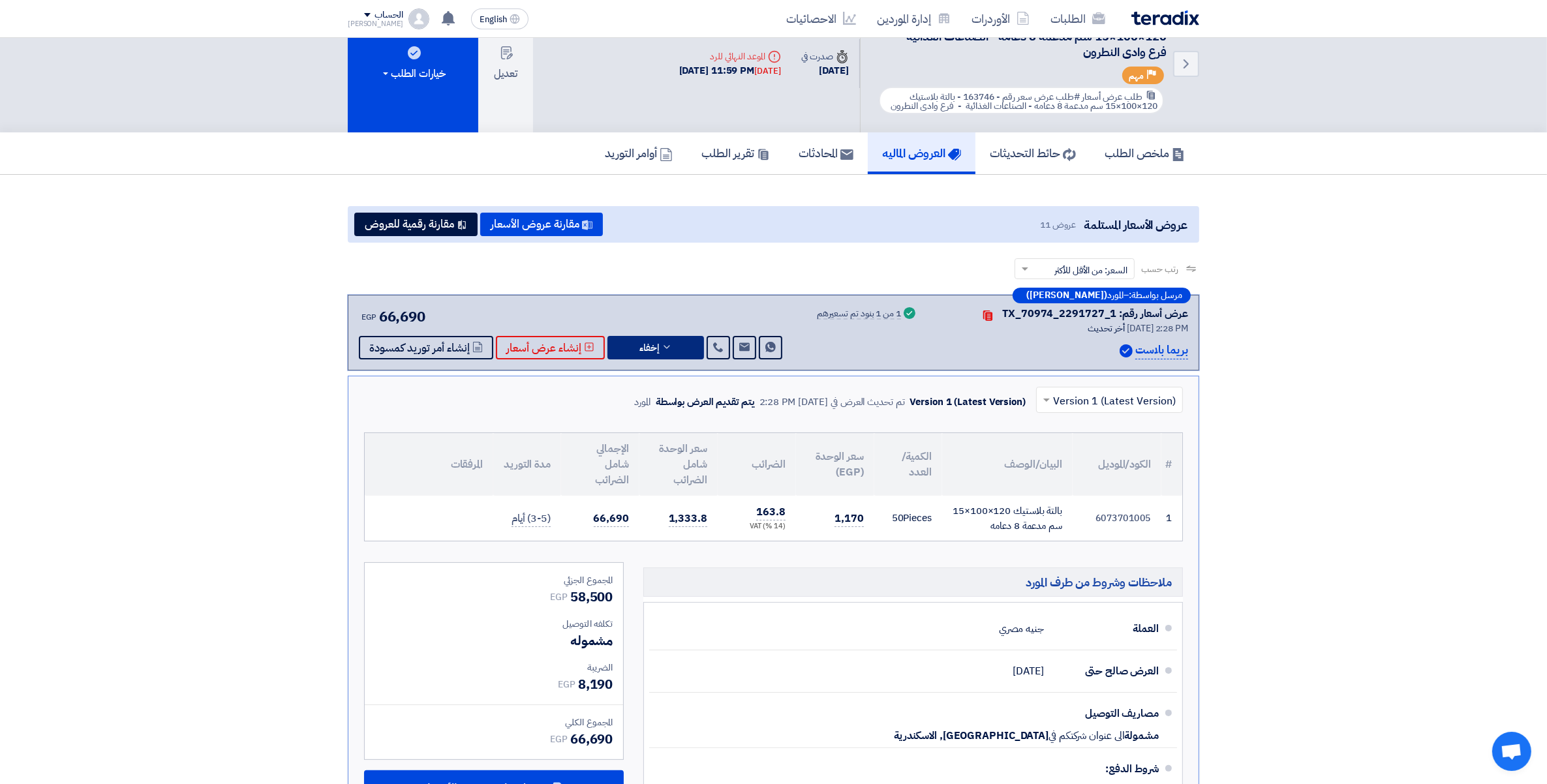
scroll to position [39, 0]
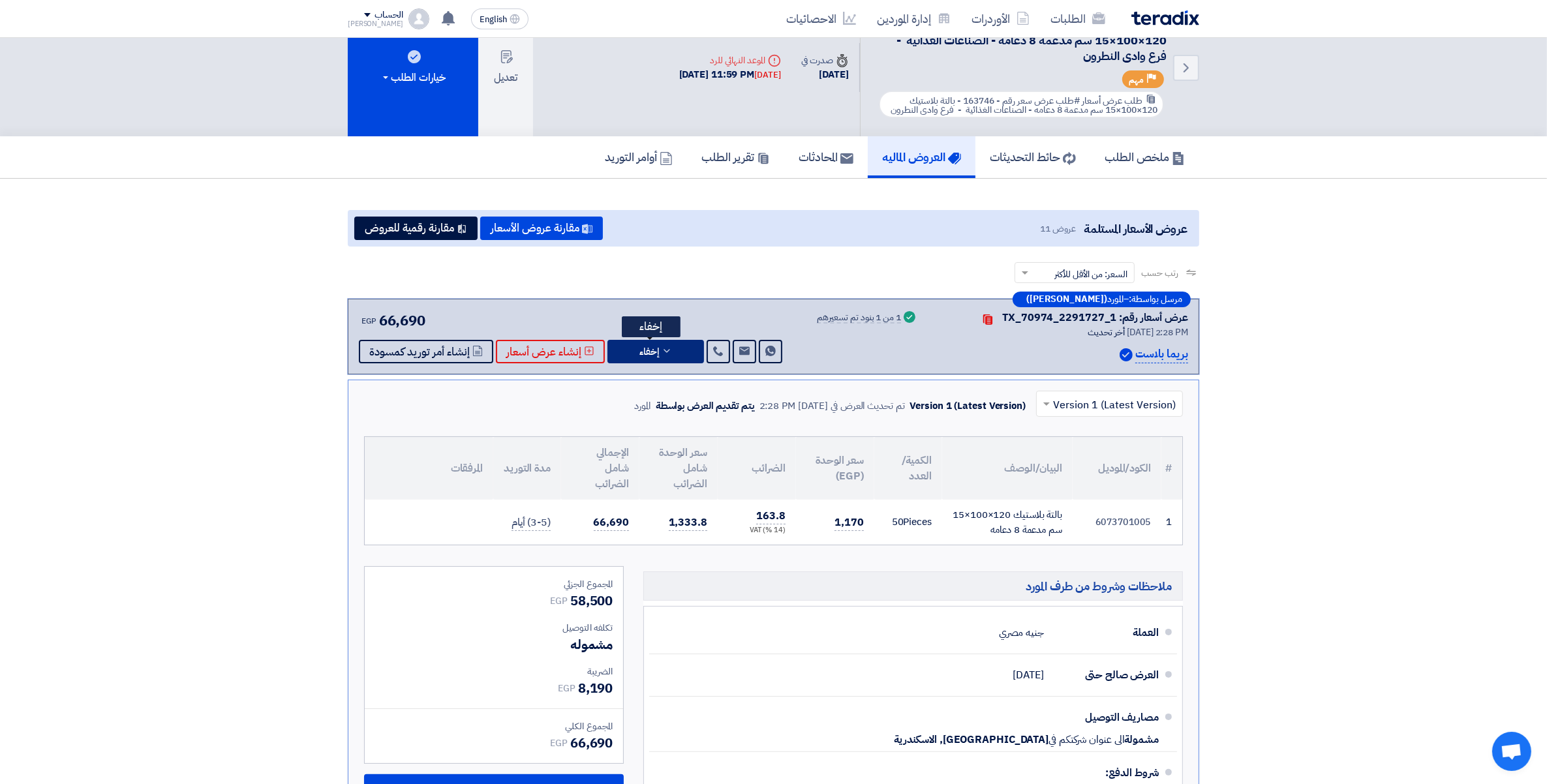
click at [671, 350] on button "إخفاء" at bounding box center [656, 352] width 97 height 24
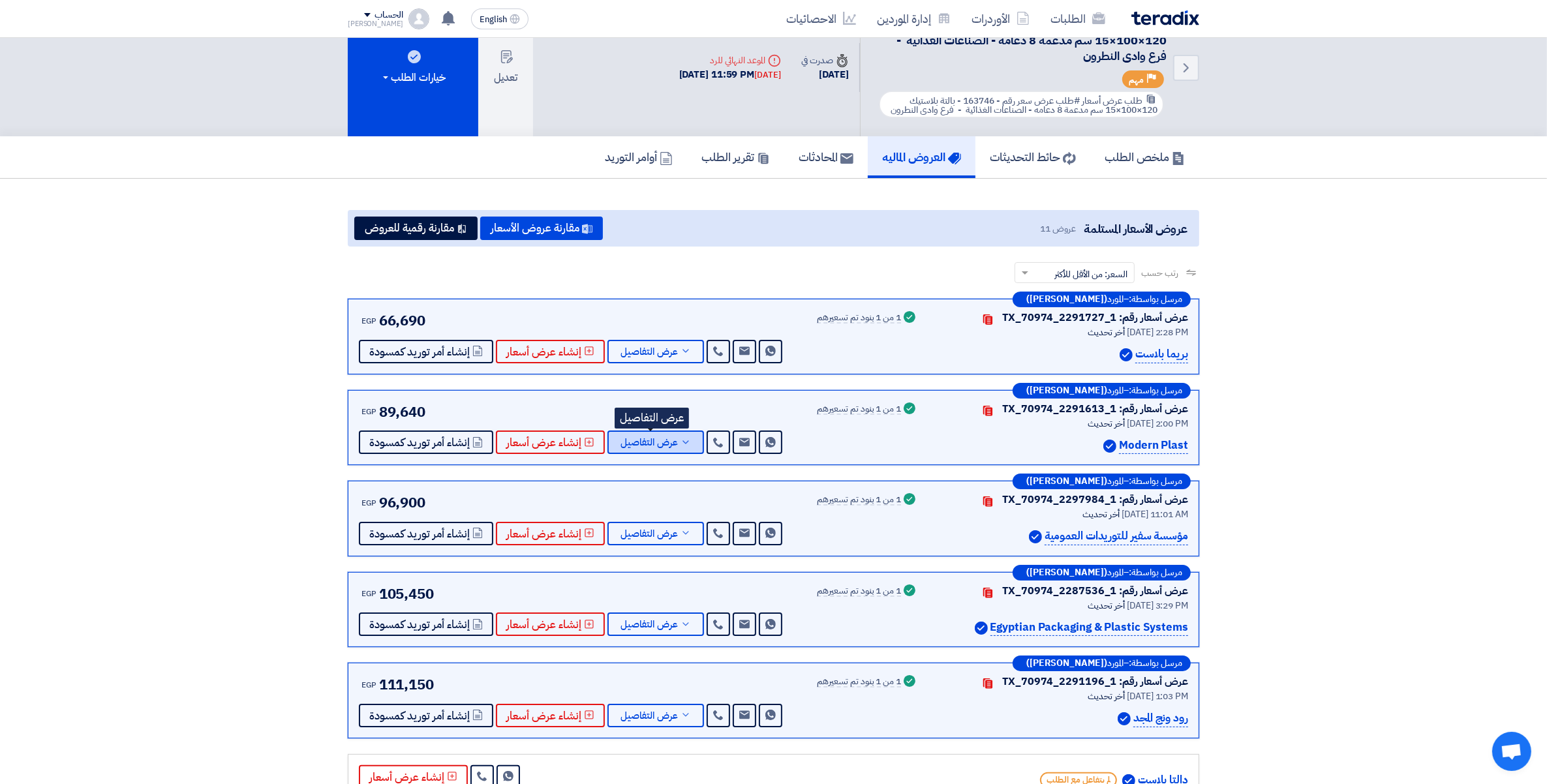
click at [682, 447] on button "عرض التفاصيل" at bounding box center [656, 443] width 97 height 24
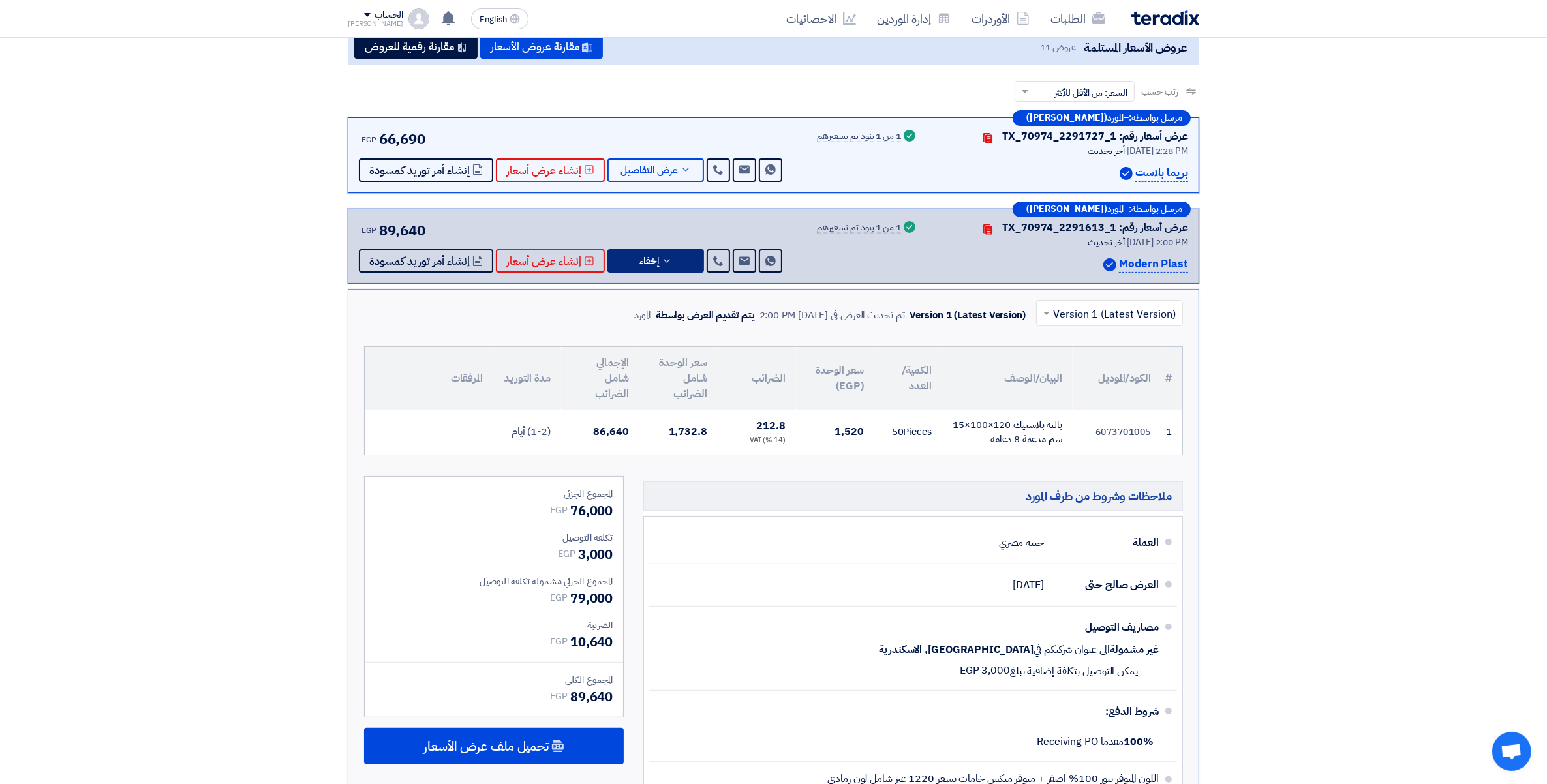
scroll to position [202, 0]
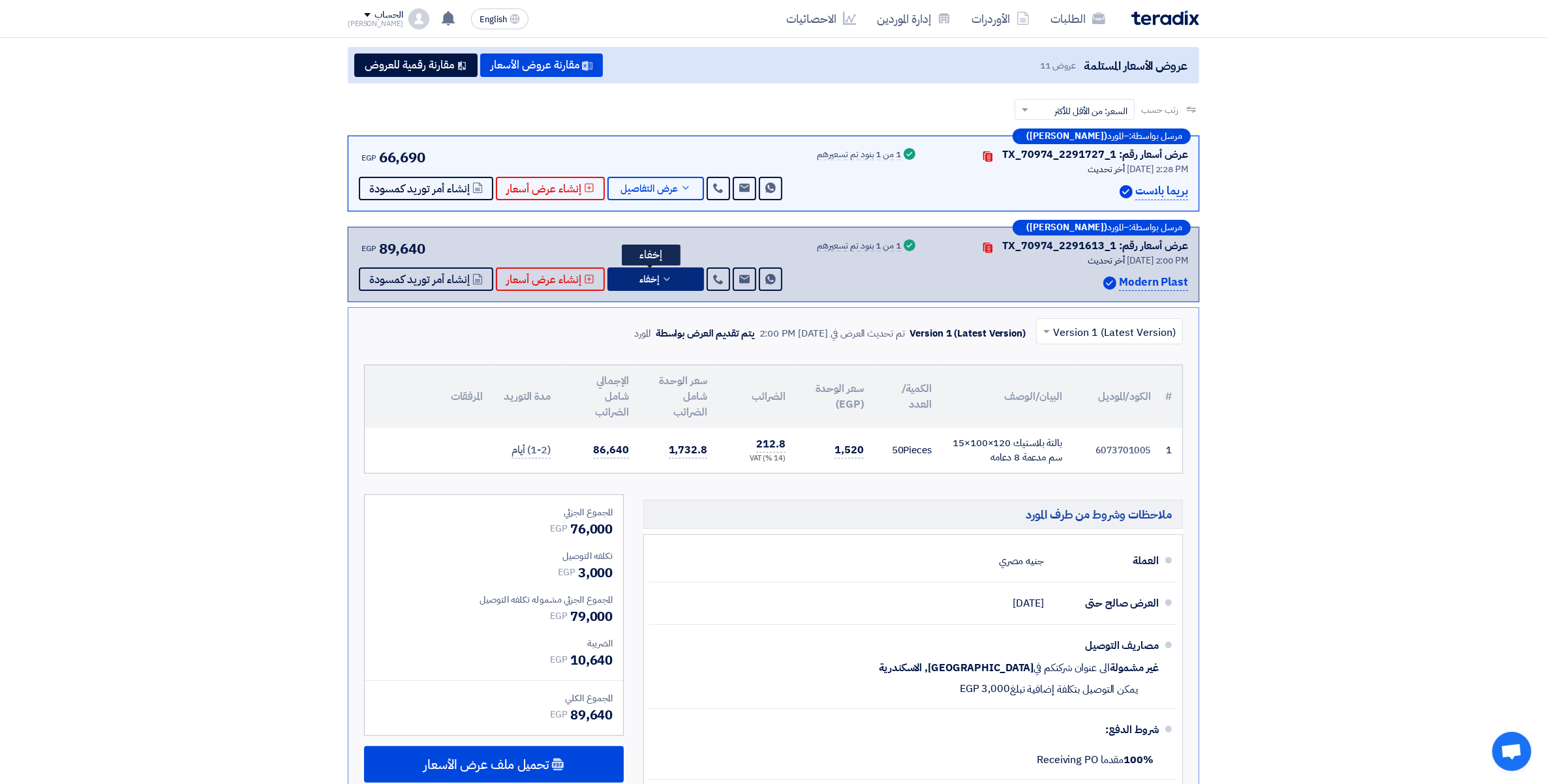
click at [662, 278] on icon at bounding box center [667, 279] width 10 height 10
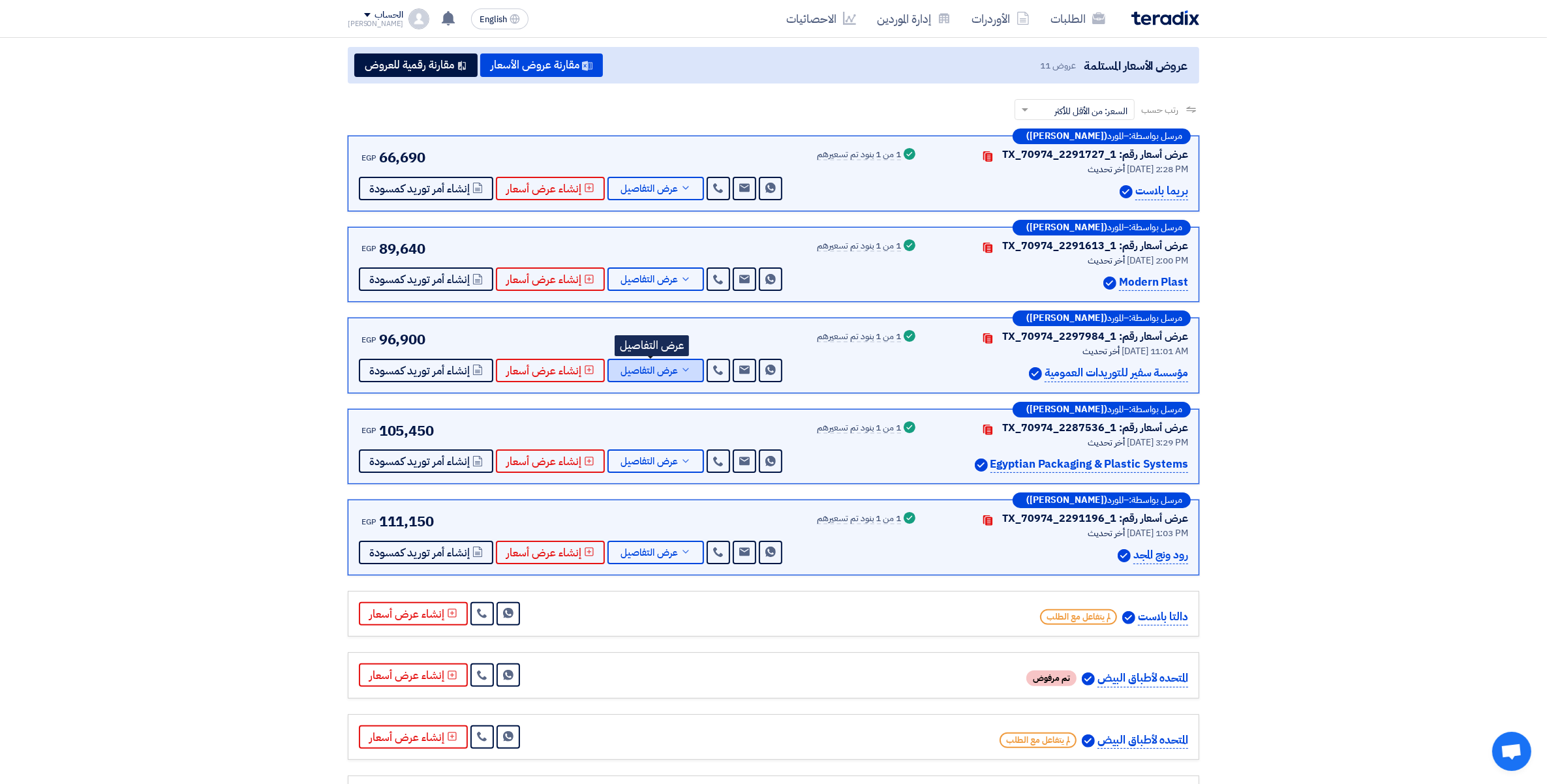
click at [674, 366] on button "عرض التفاصيل" at bounding box center [656, 371] width 97 height 24
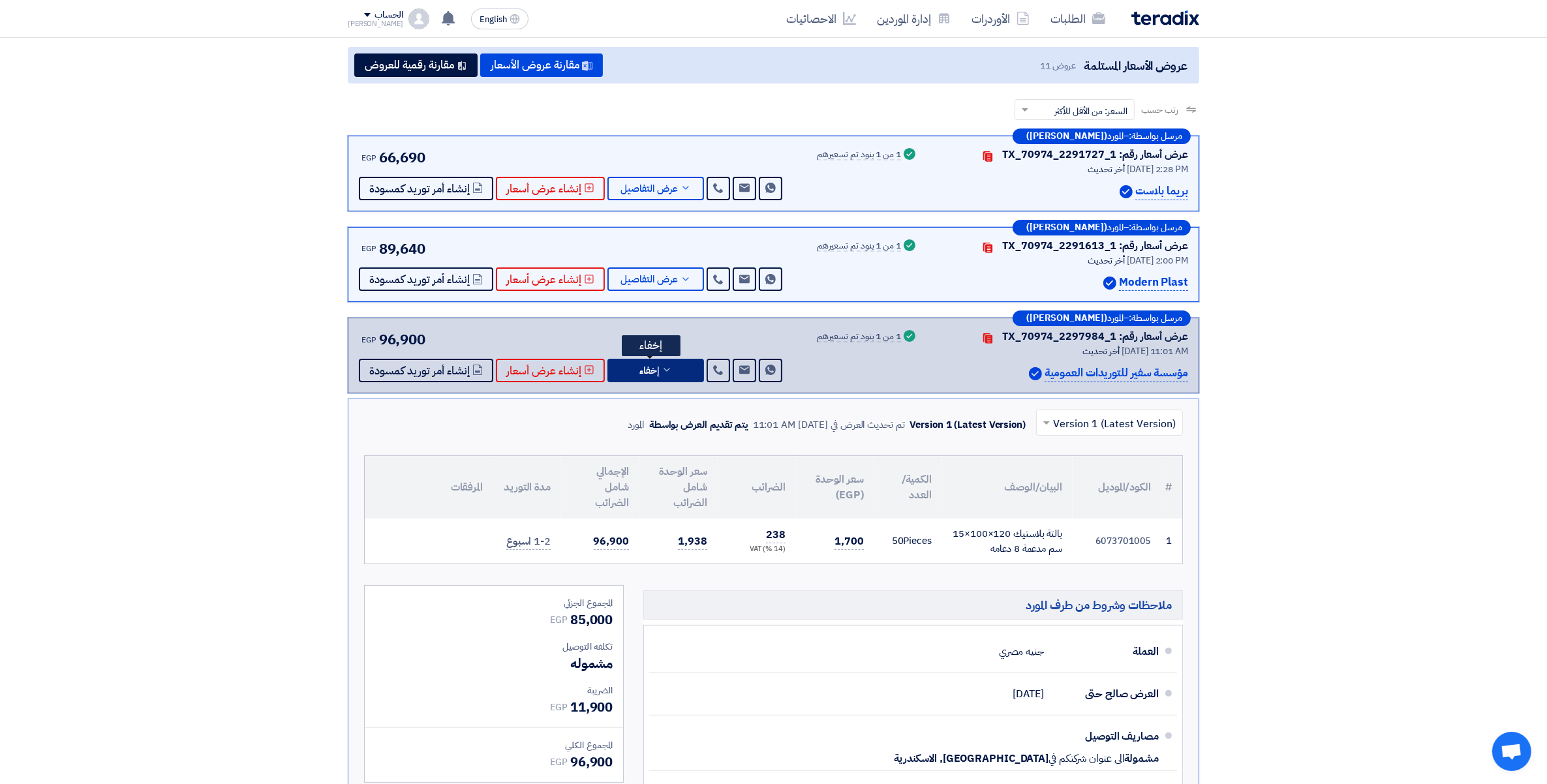
click at [674, 366] on button "إخفاء" at bounding box center [656, 371] width 97 height 24
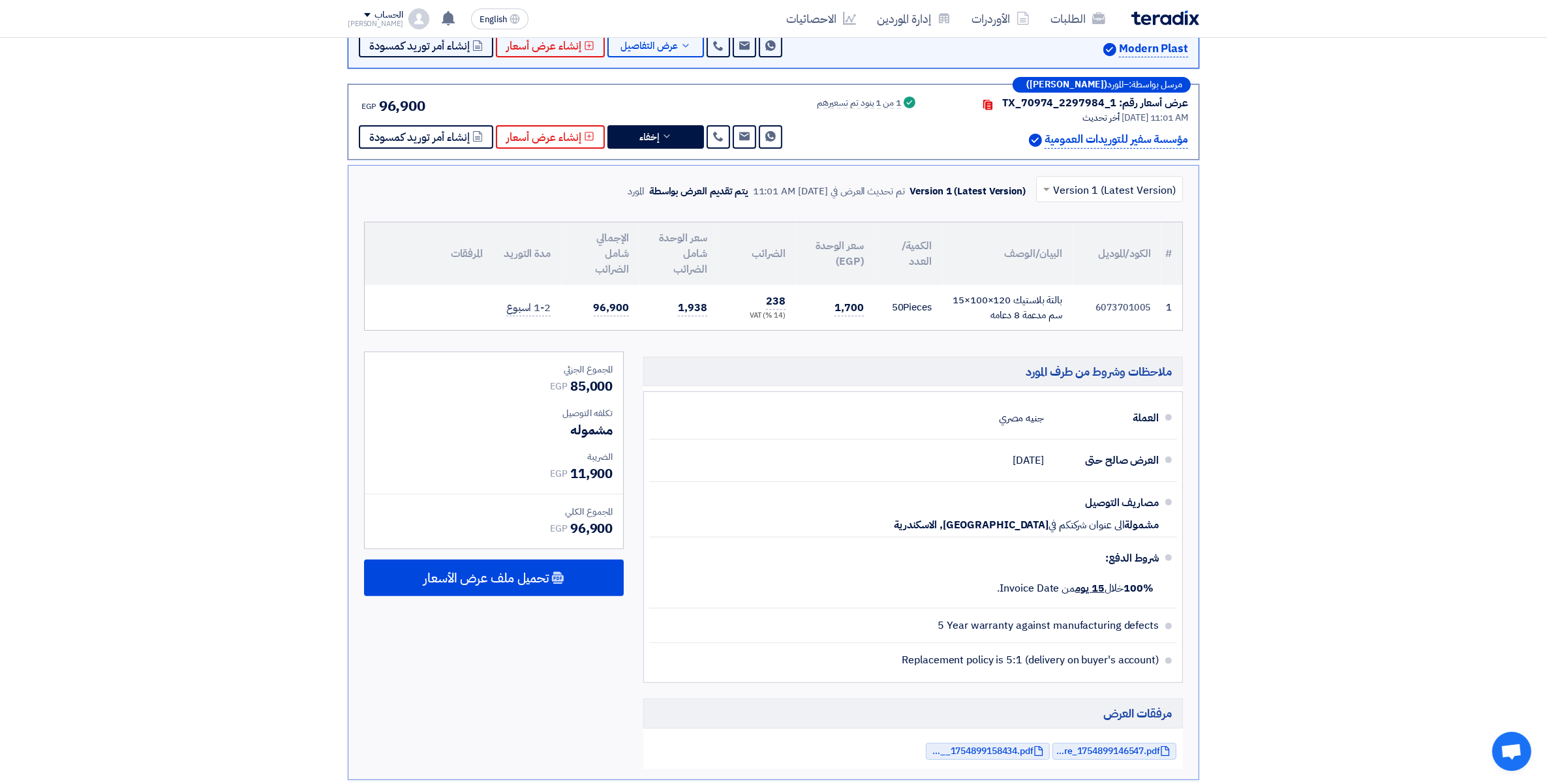
scroll to position [447, 0]
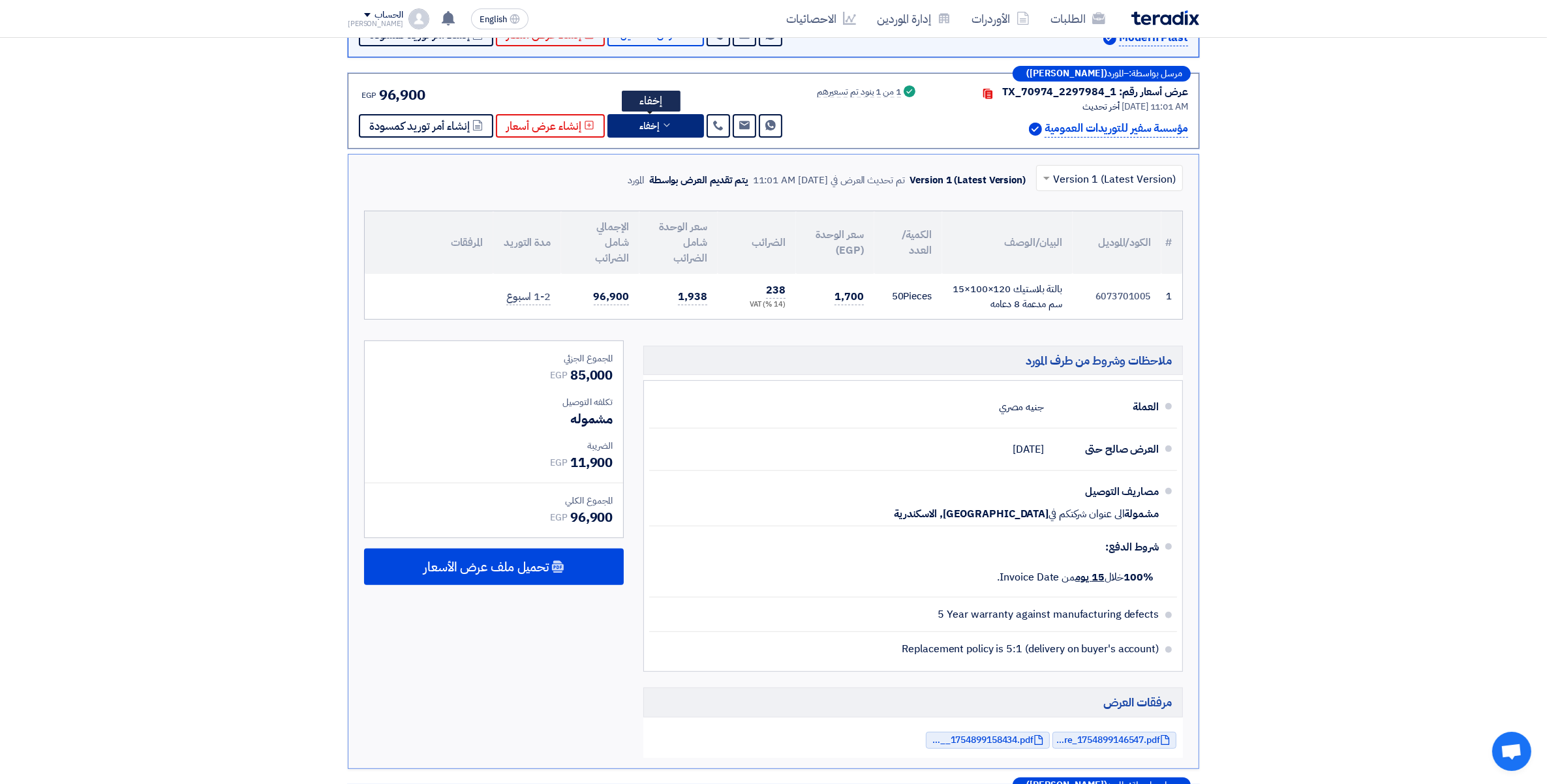
click at [672, 131] on button "إخفاء" at bounding box center [656, 126] width 97 height 24
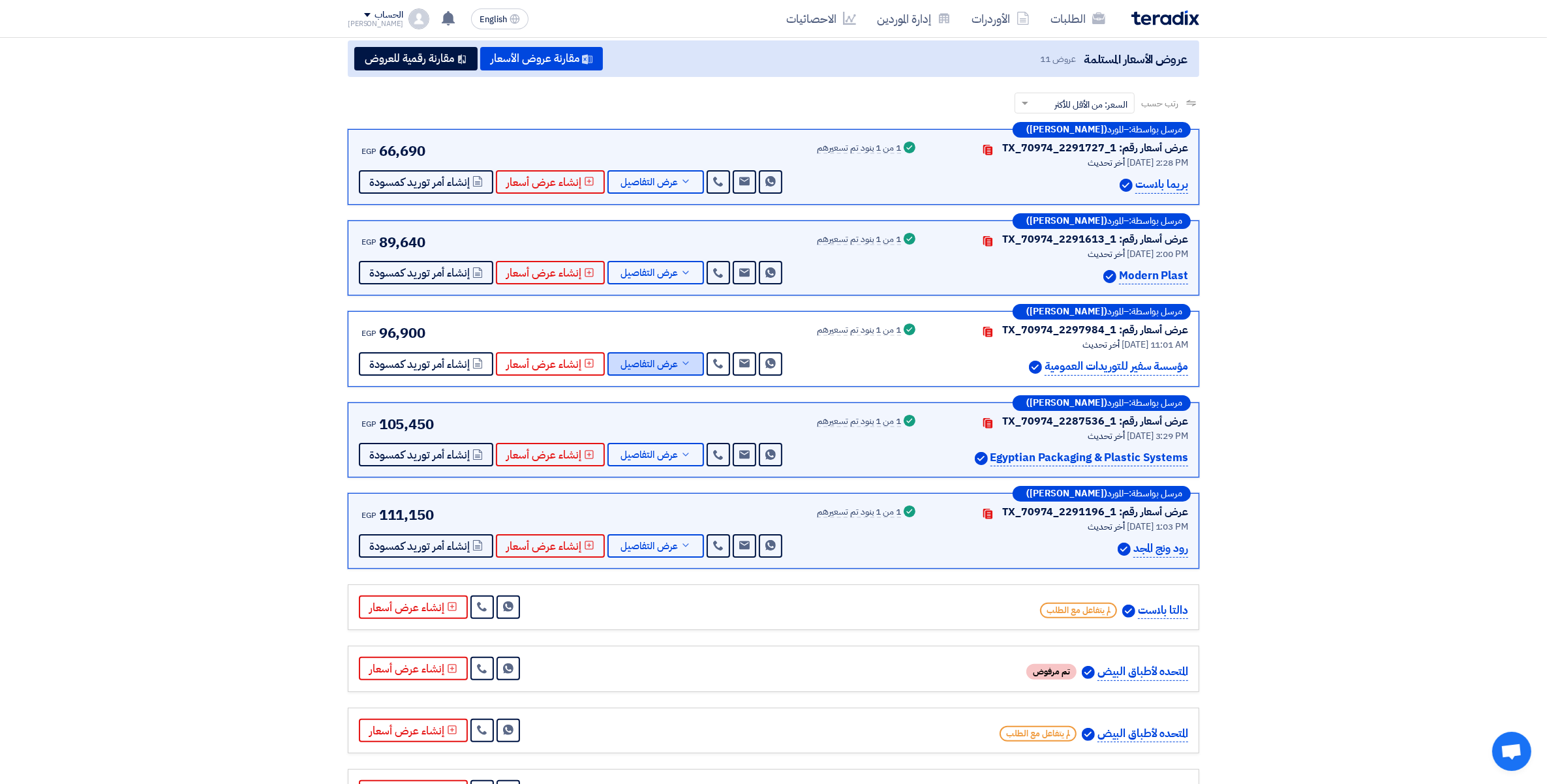
scroll to position [202, 0]
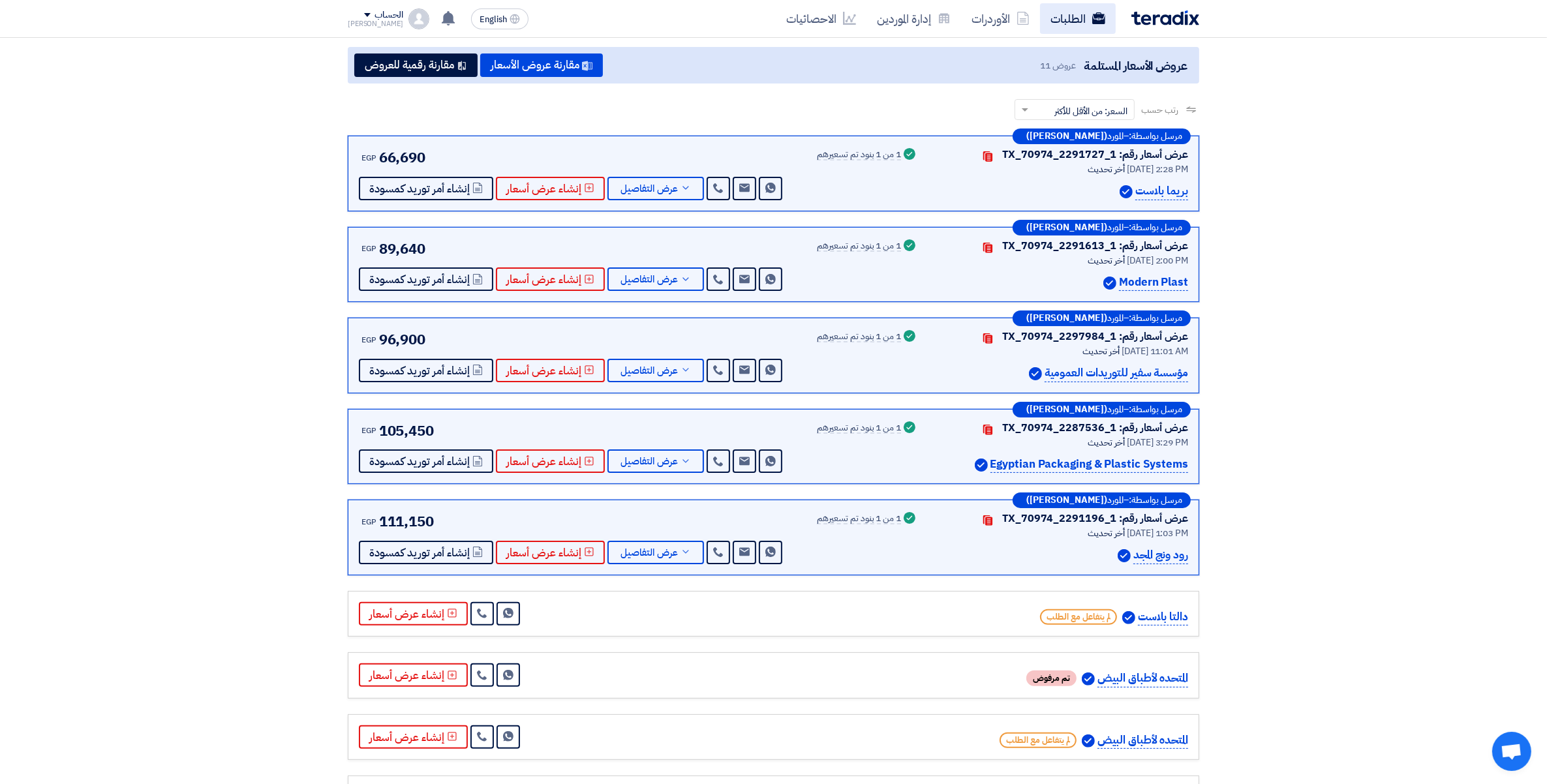
click at [1056, 10] on link "الطلبات" at bounding box center [1078, 19] width 76 height 31
